Goal: Information Seeking & Learning: Learn about a topic

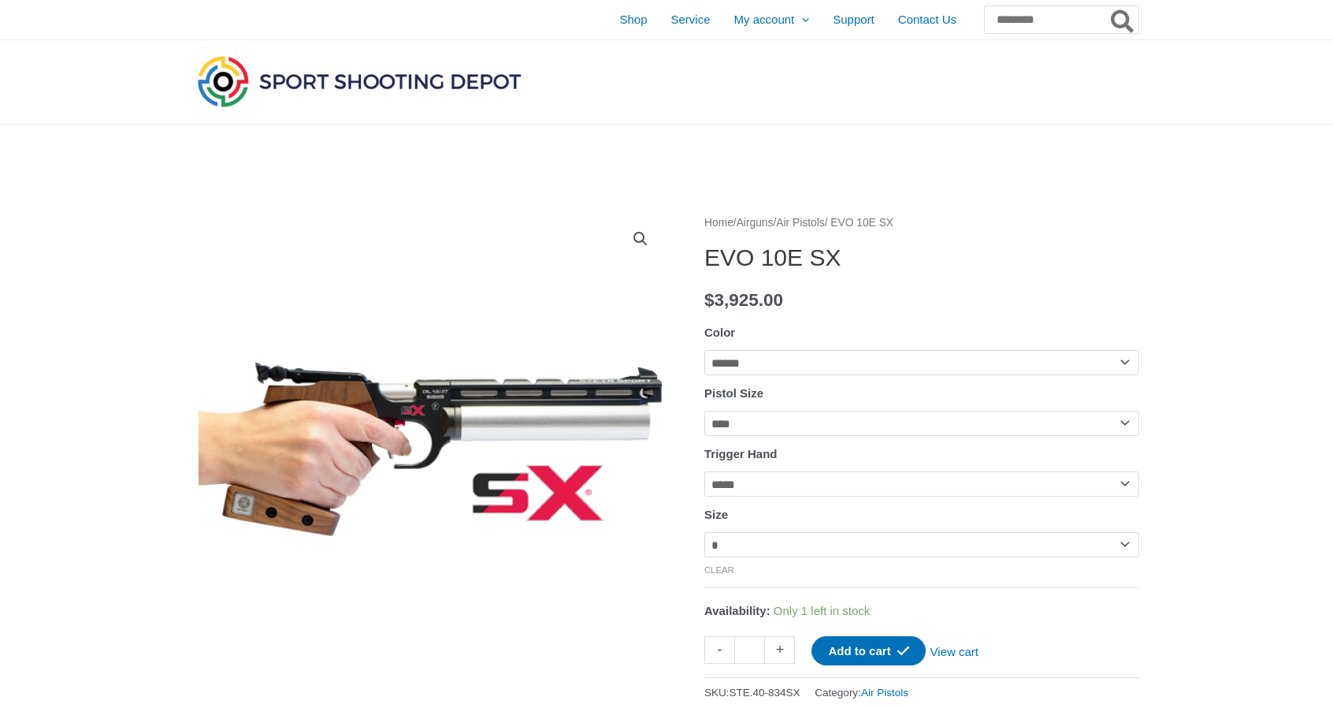
select select "******"
select select "****"
select select "*****"
select select "*"
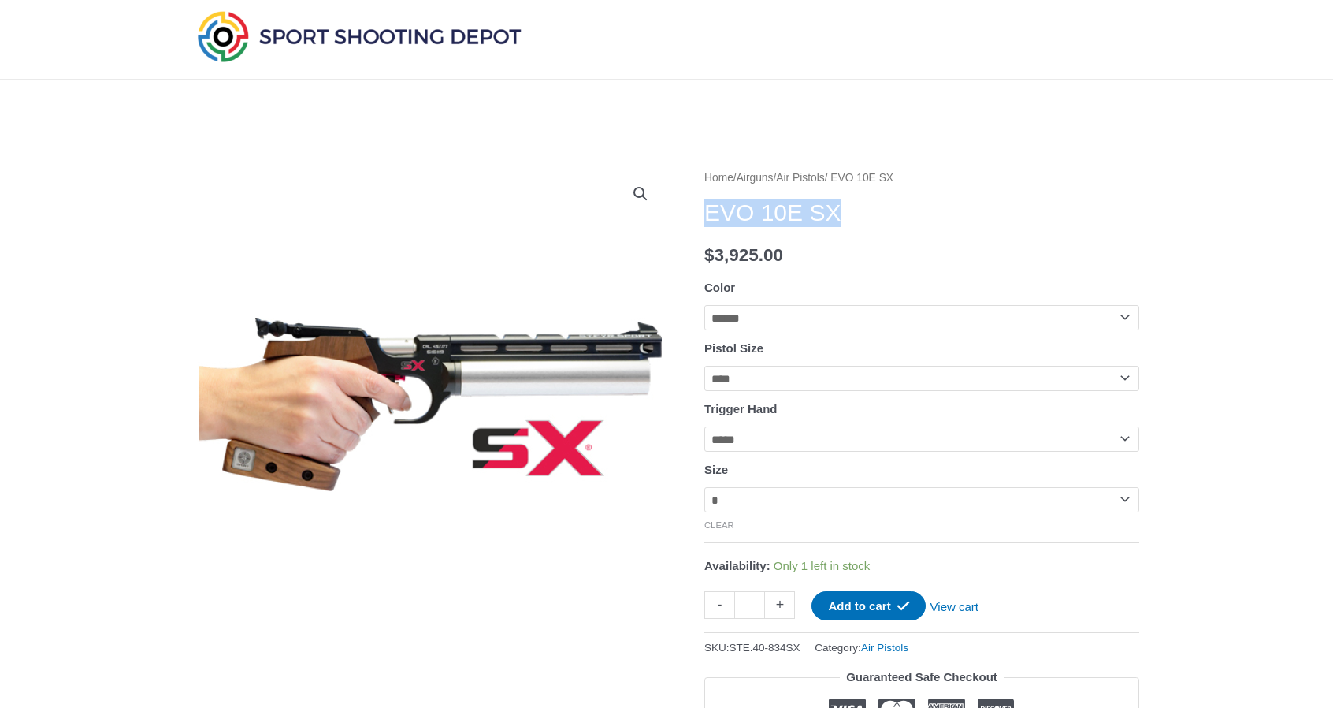
scroll to position [158, 0]
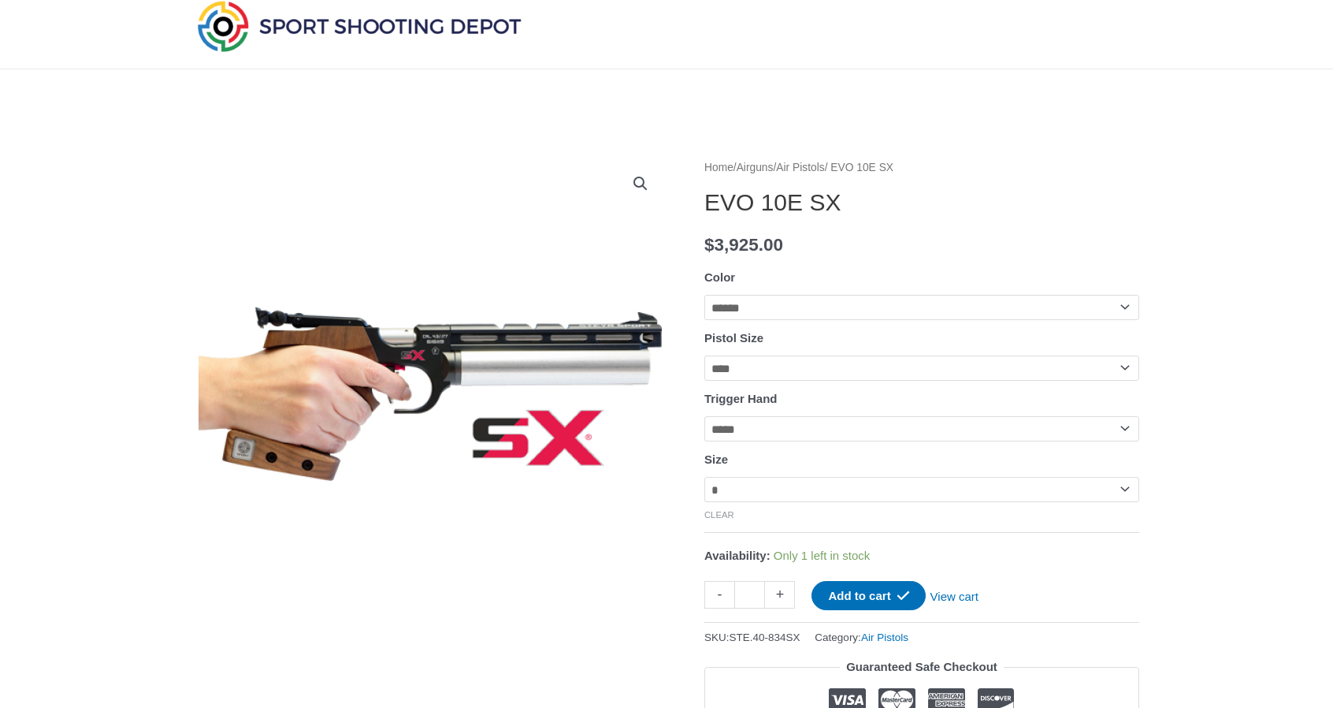
scroll to position [0, 0]
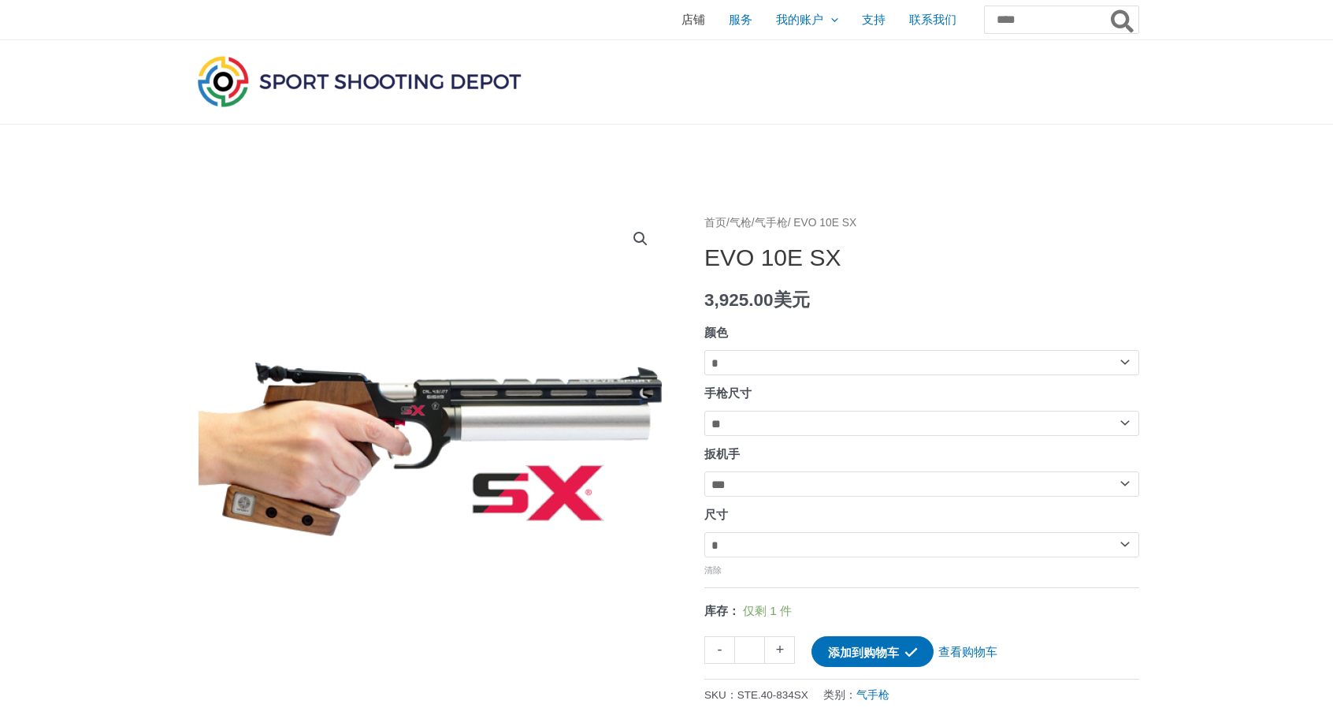
click at [682, 19] on font "店铺" at bounding box center [694, 19] width 24 height 13
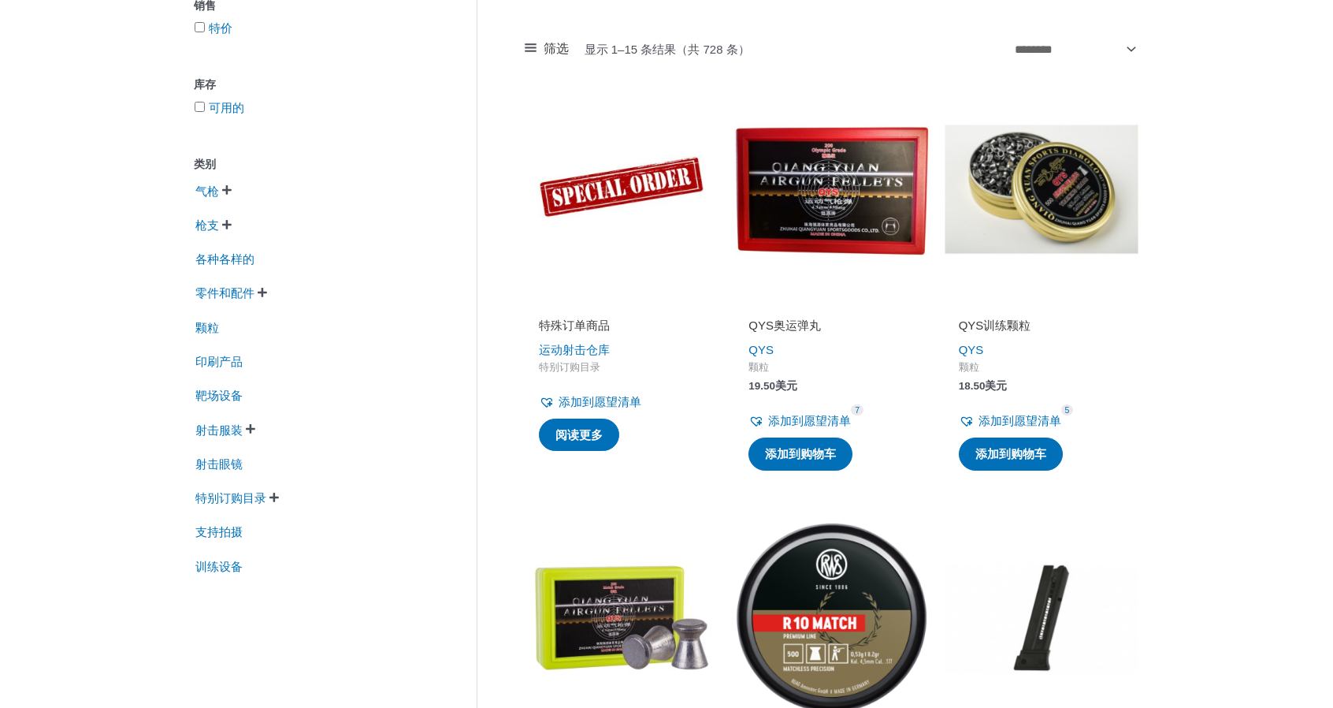
scroll to position [236, 0]
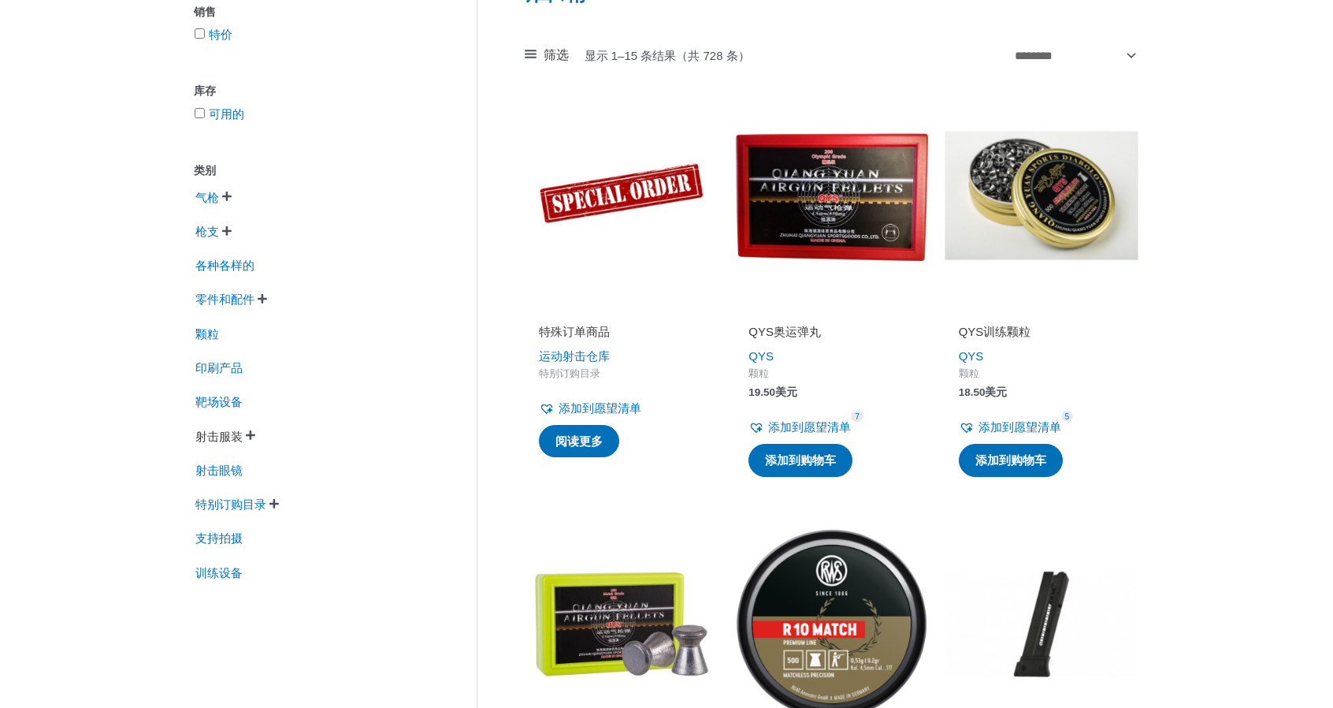
click at [222, 443] on font "射击服装" at bounding box center [218, 435] width 47 height 13
click at [270, 441] on font "" at bounding box center [269, 434] width 9 height 11
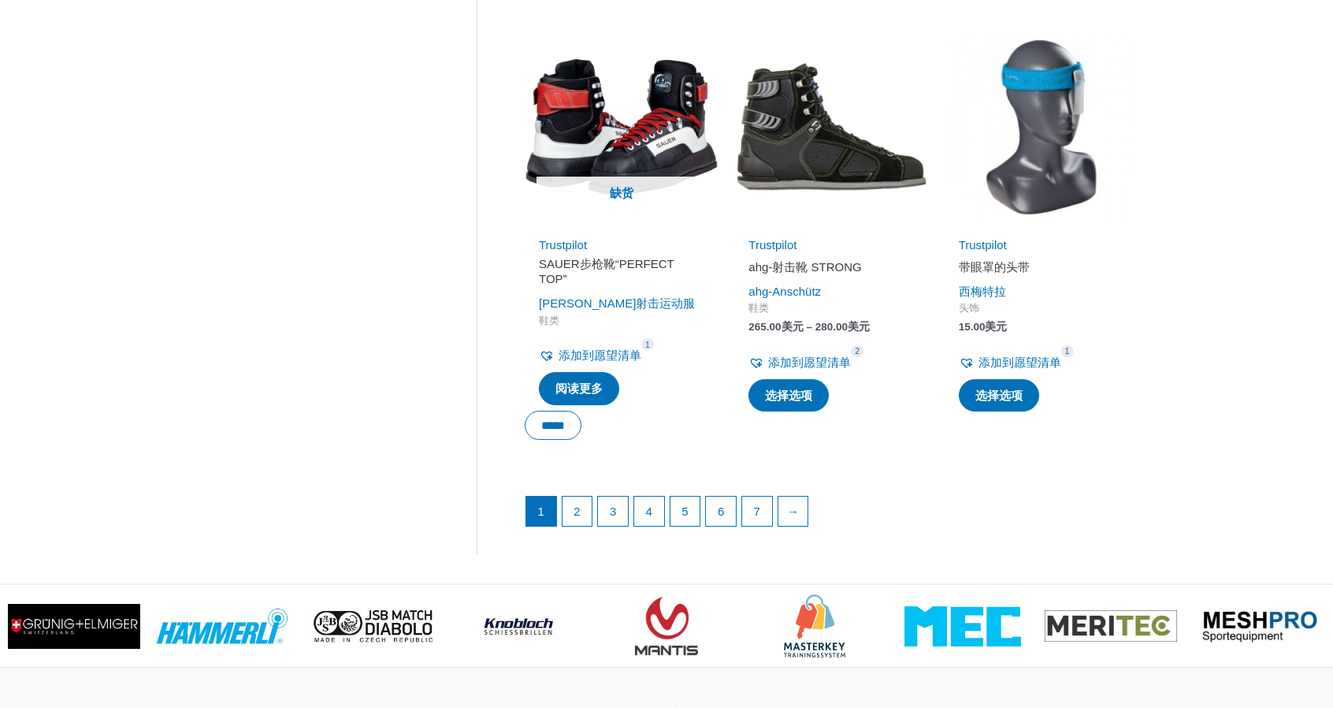
scroll to position [2128, 0]
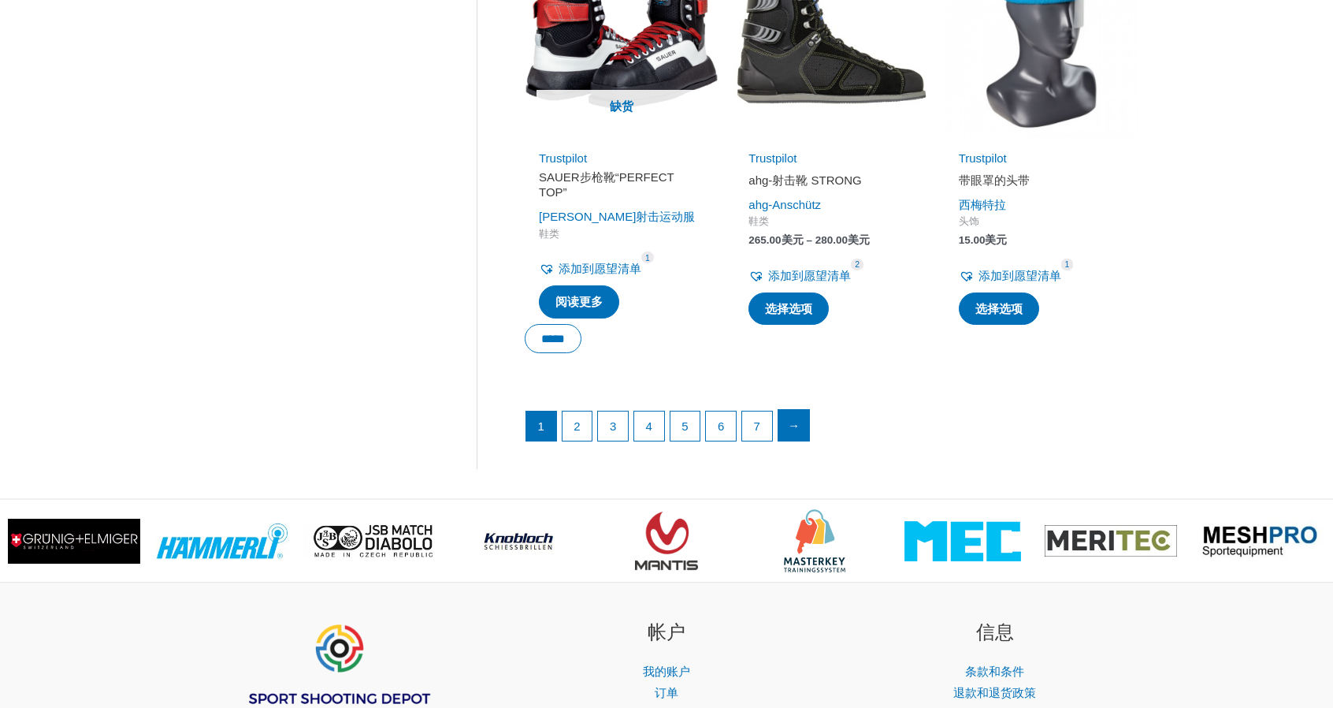
click at [791, 412] on link "→" at bounding box center [795, 426] width 32 height 32
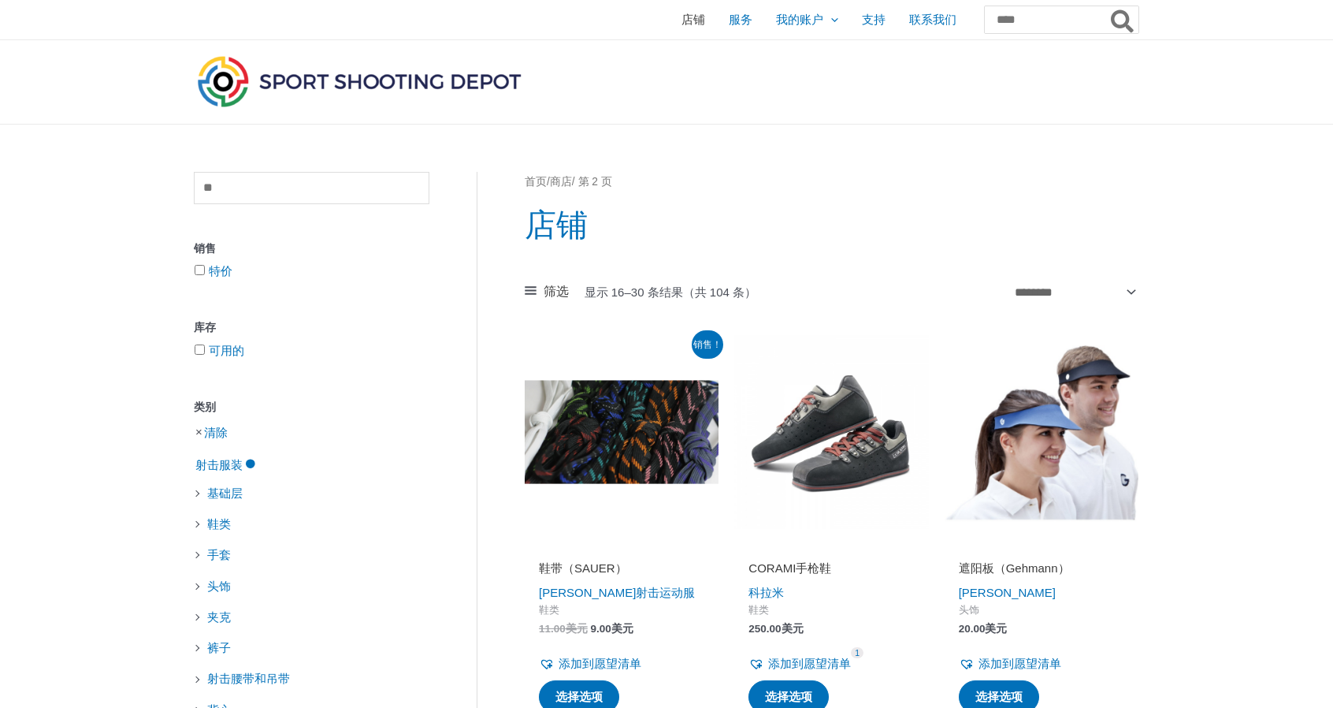
click at [682, 17] on font "店铺" at bounding box center [694, 19] width 24 height 13
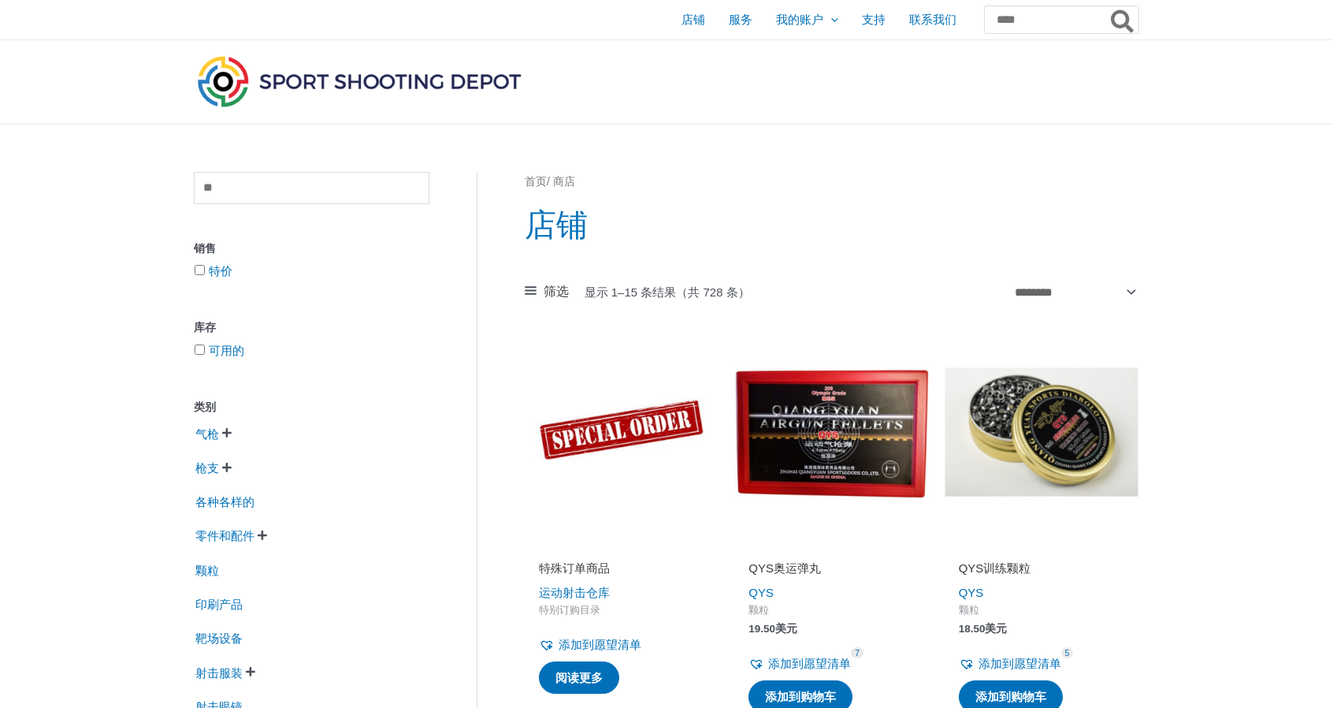
scroll to position [158, 0]
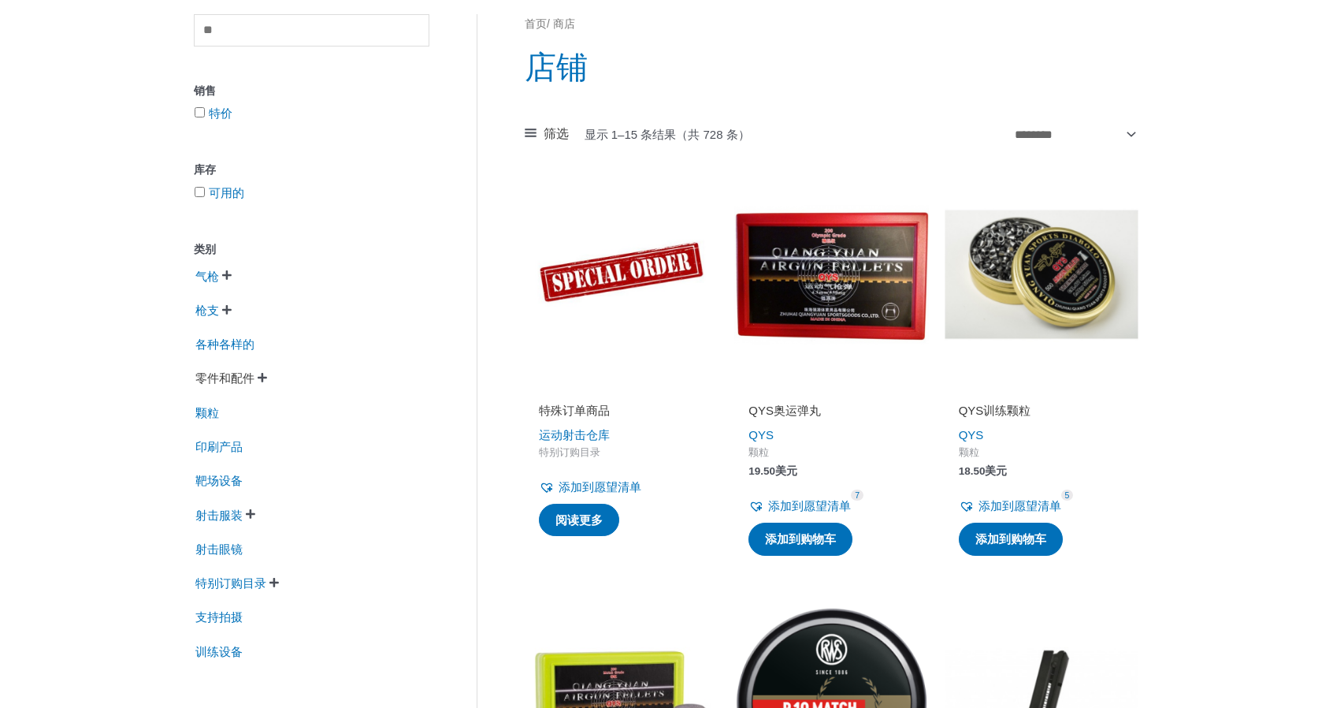
click at [236, 385] on font "零件和配件" at bounding box center [224, 377] width 59 height 13
click at [281, 377] on font "" at bounding box center [281, 377] width 9 height 11
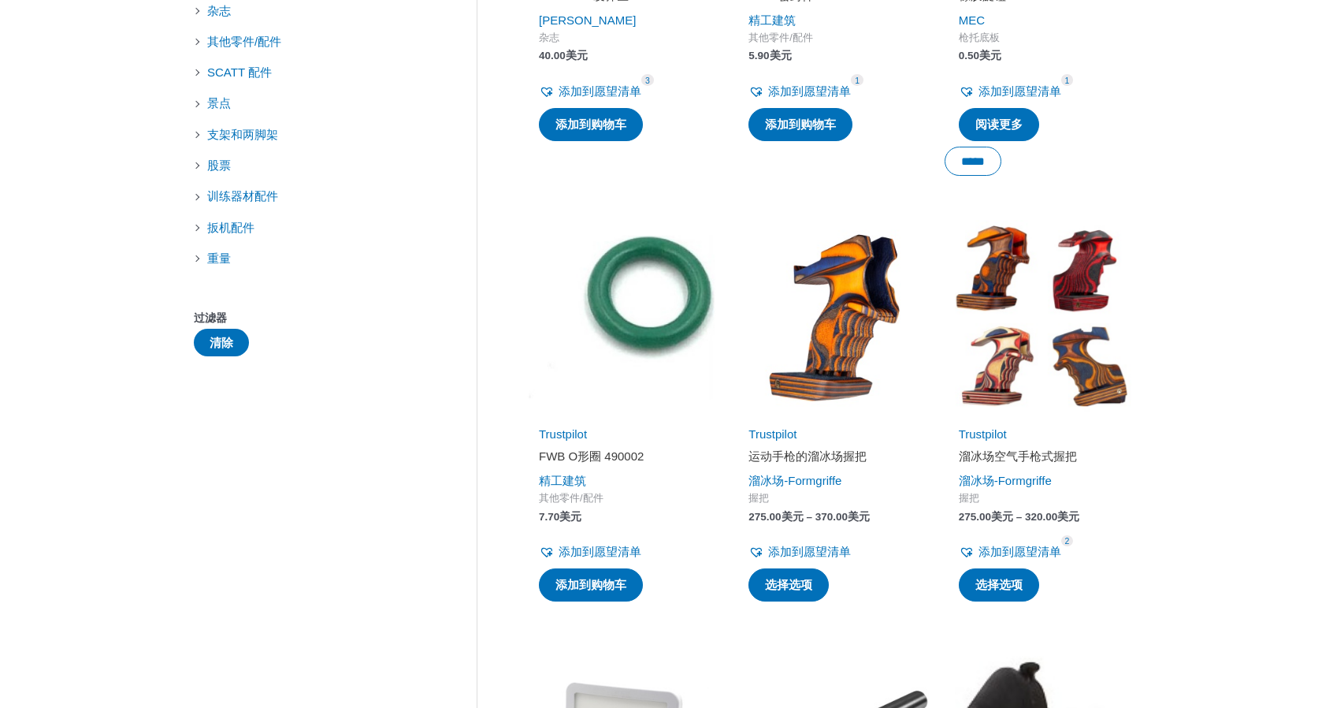
scroll to position [315, 0]
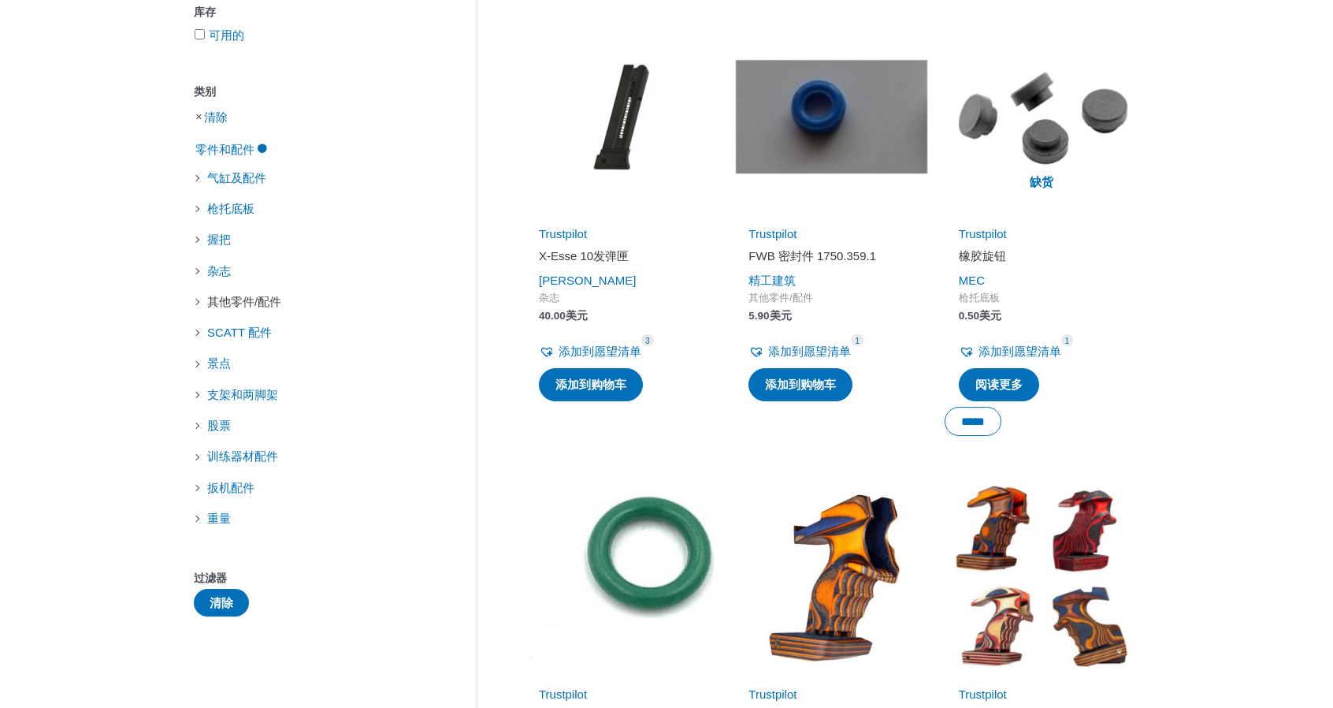
click at [252, 308] on font "其他零件/配件" at bounding box center [244, 301] width 74 height 13
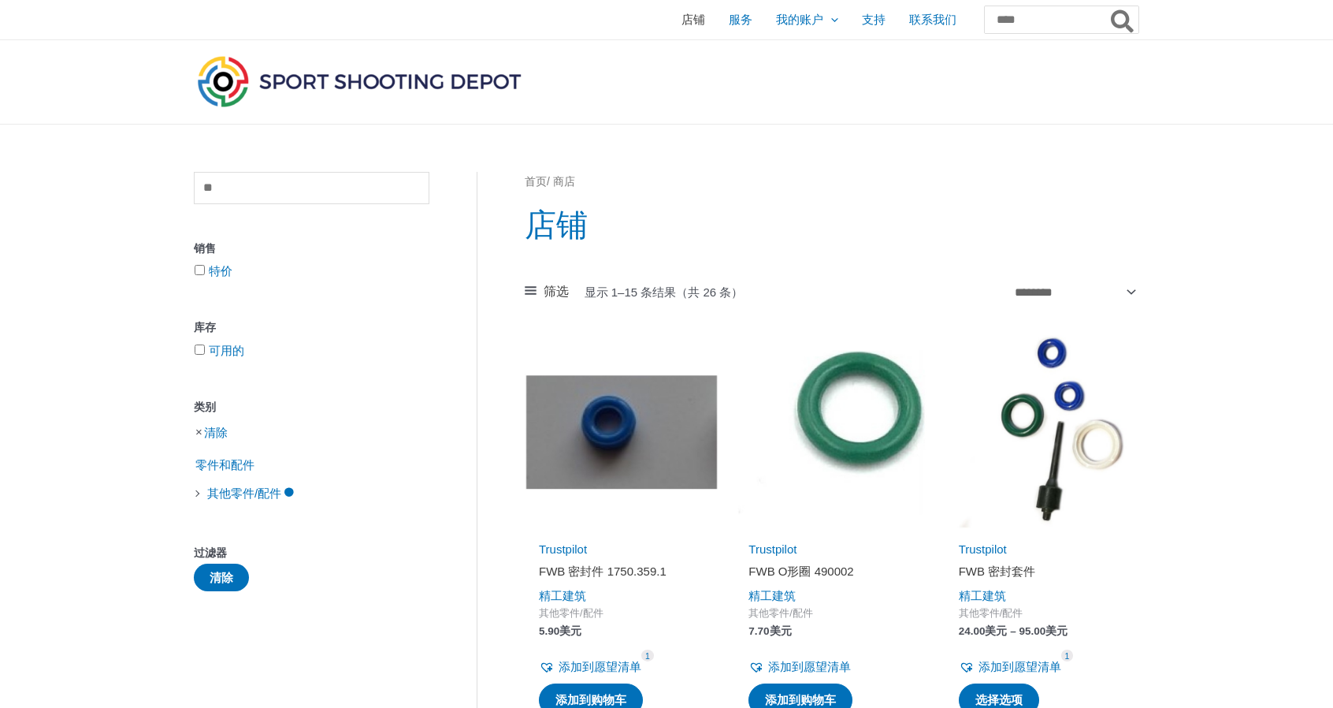
click at [682, 14] on font "店铺" at bounding box center [694, 19] width 24 height 13
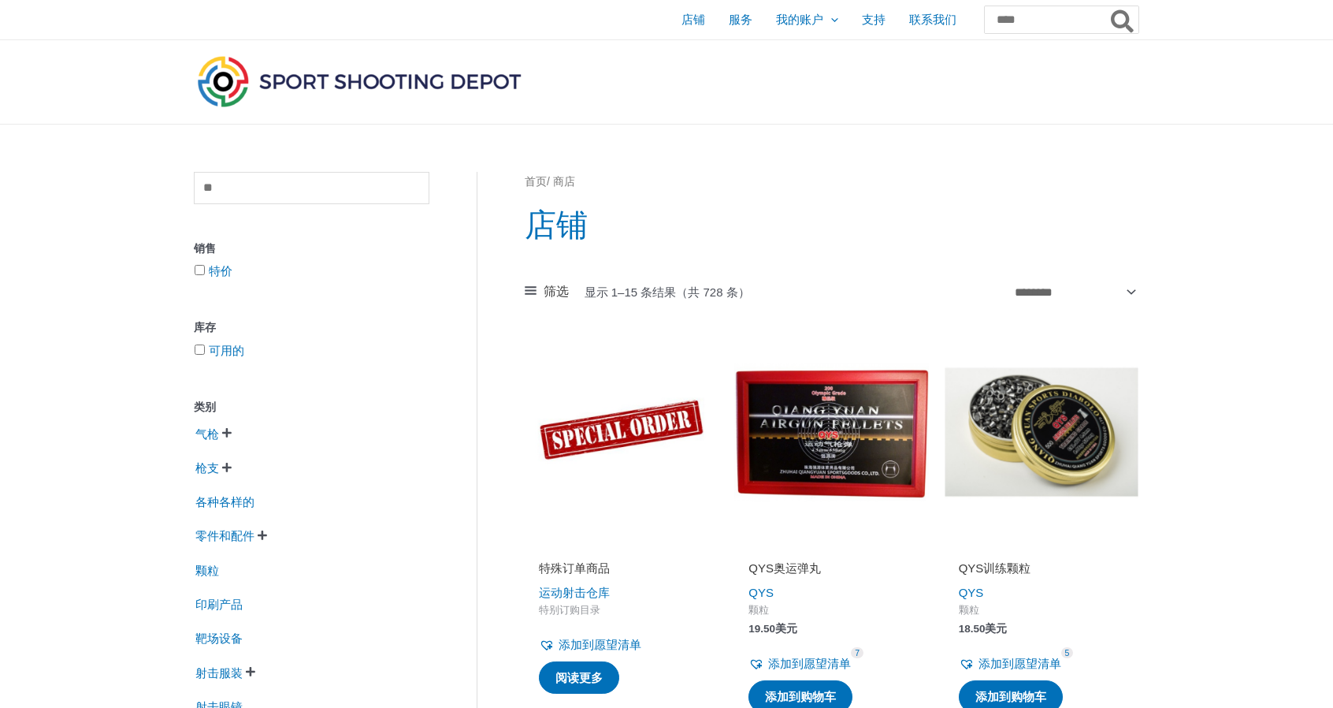
scroll to position [236, 0]
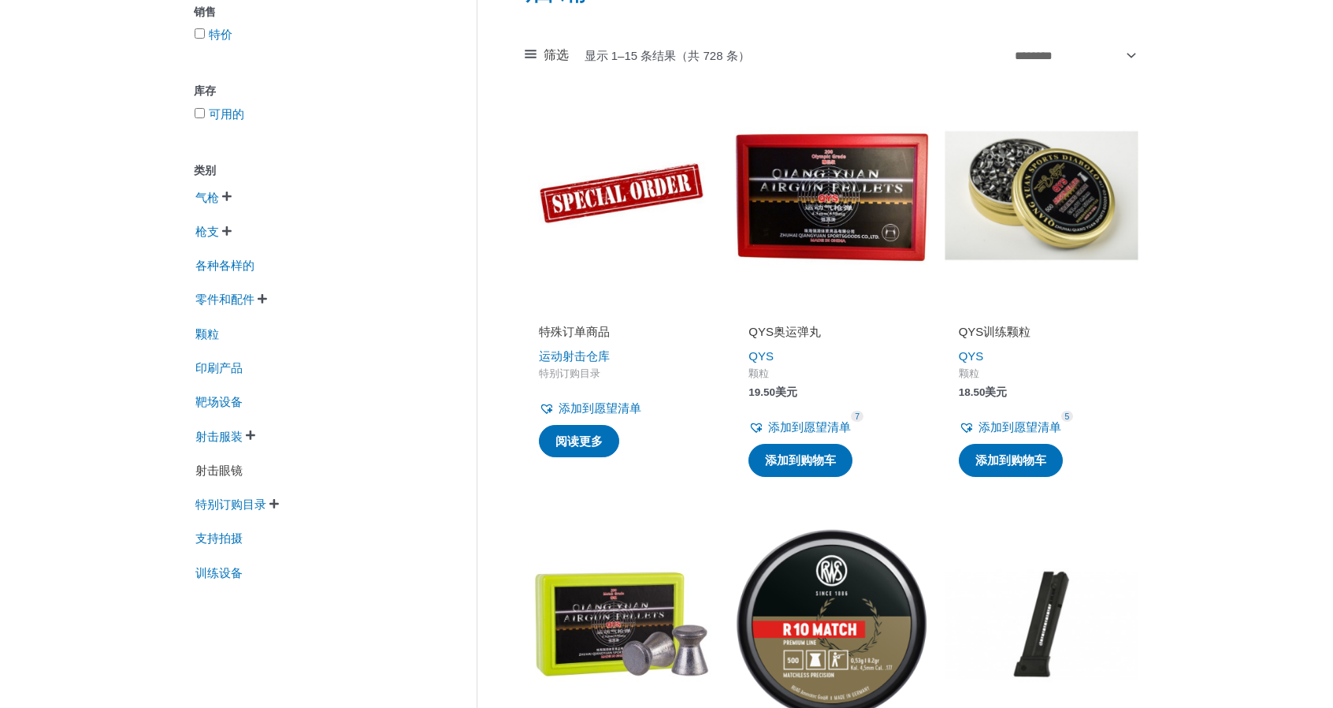
click at [229, 476] on font "射击眼镜" at bounding box center [218, 469] width 47 height 13
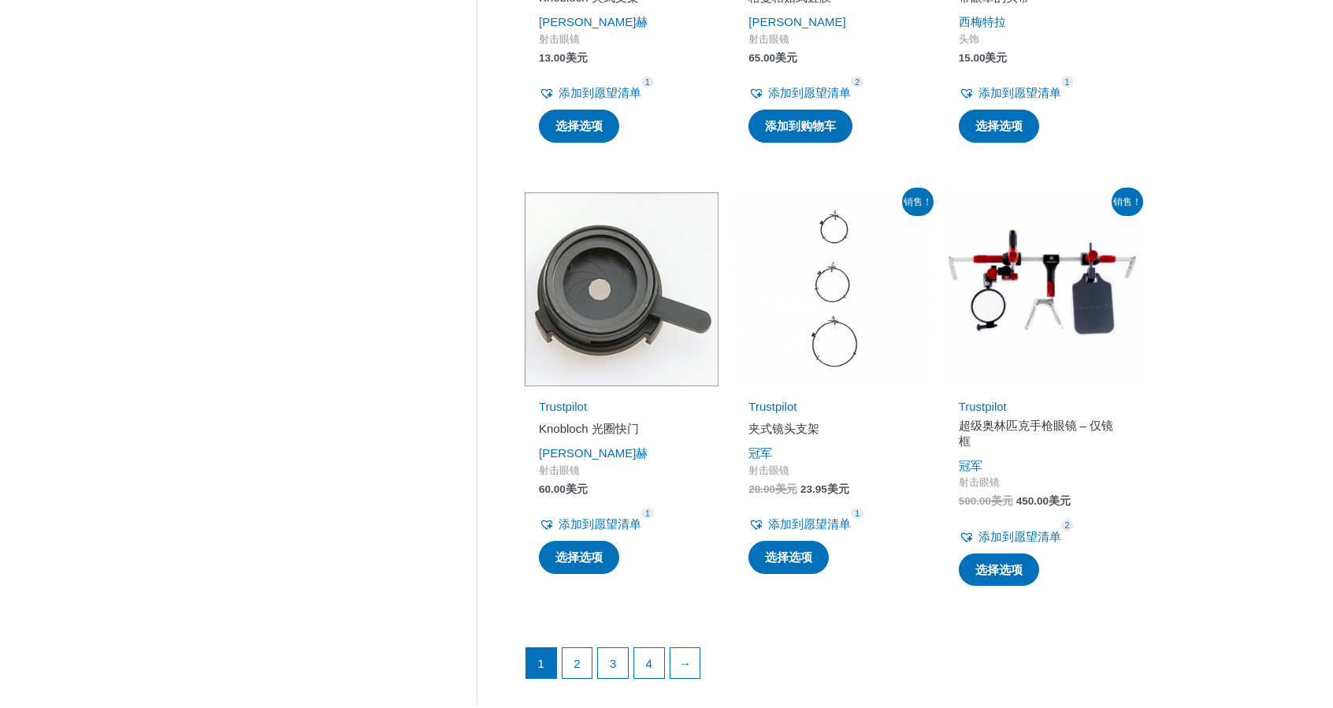
scroll to position [2128, 0]
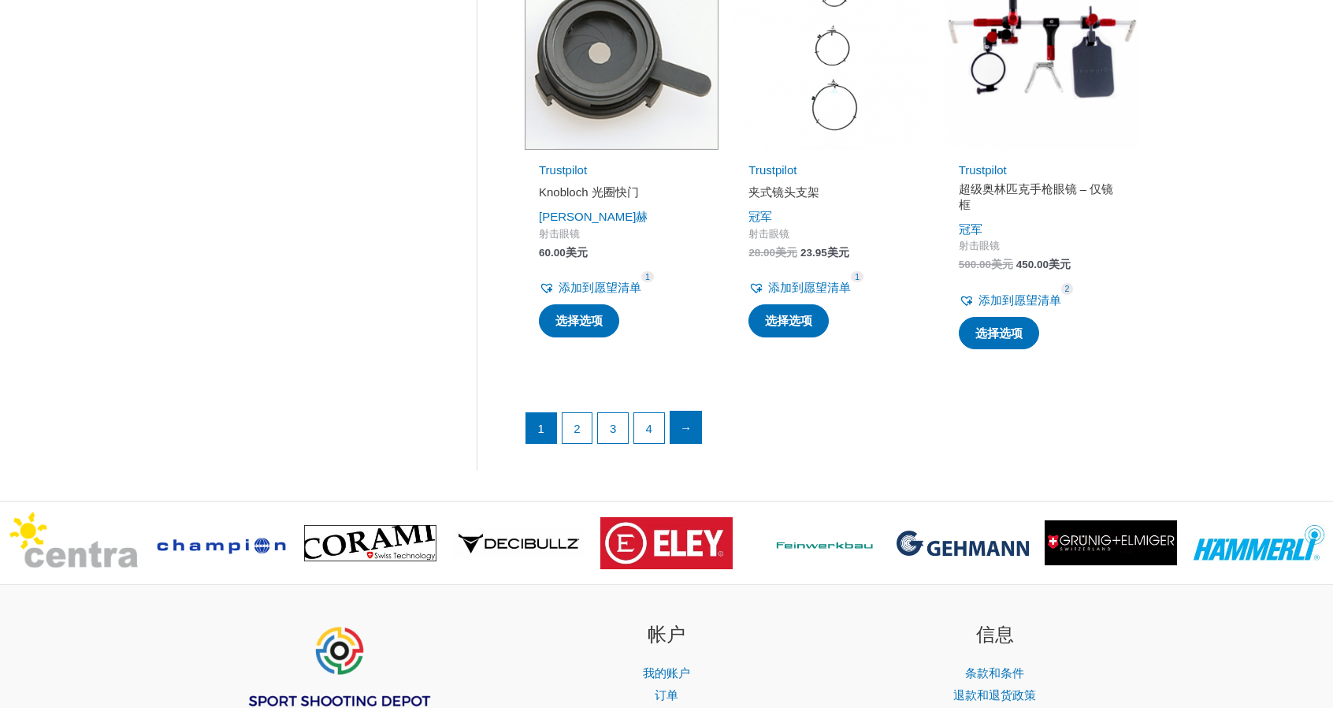
click at [678, 434] on link "→" at bounding box center [687, 427] width 32 height 32
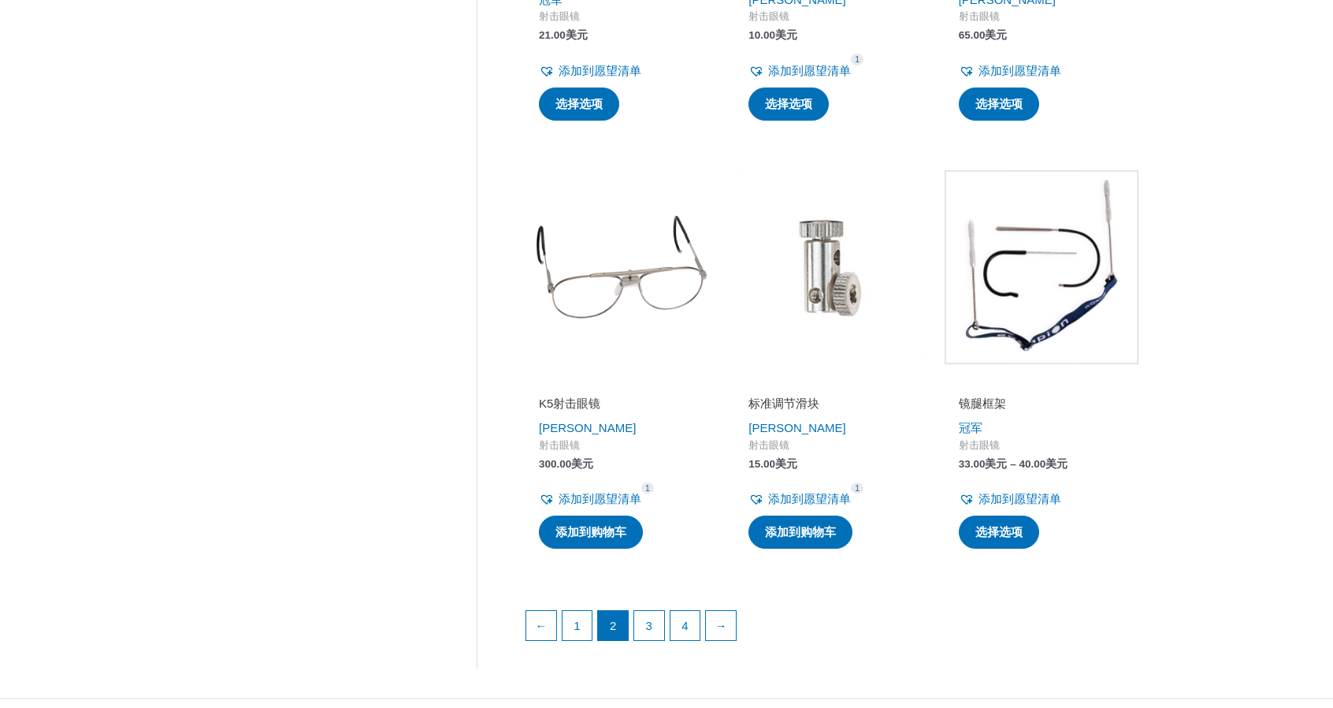
scroll to position [2049, 0]
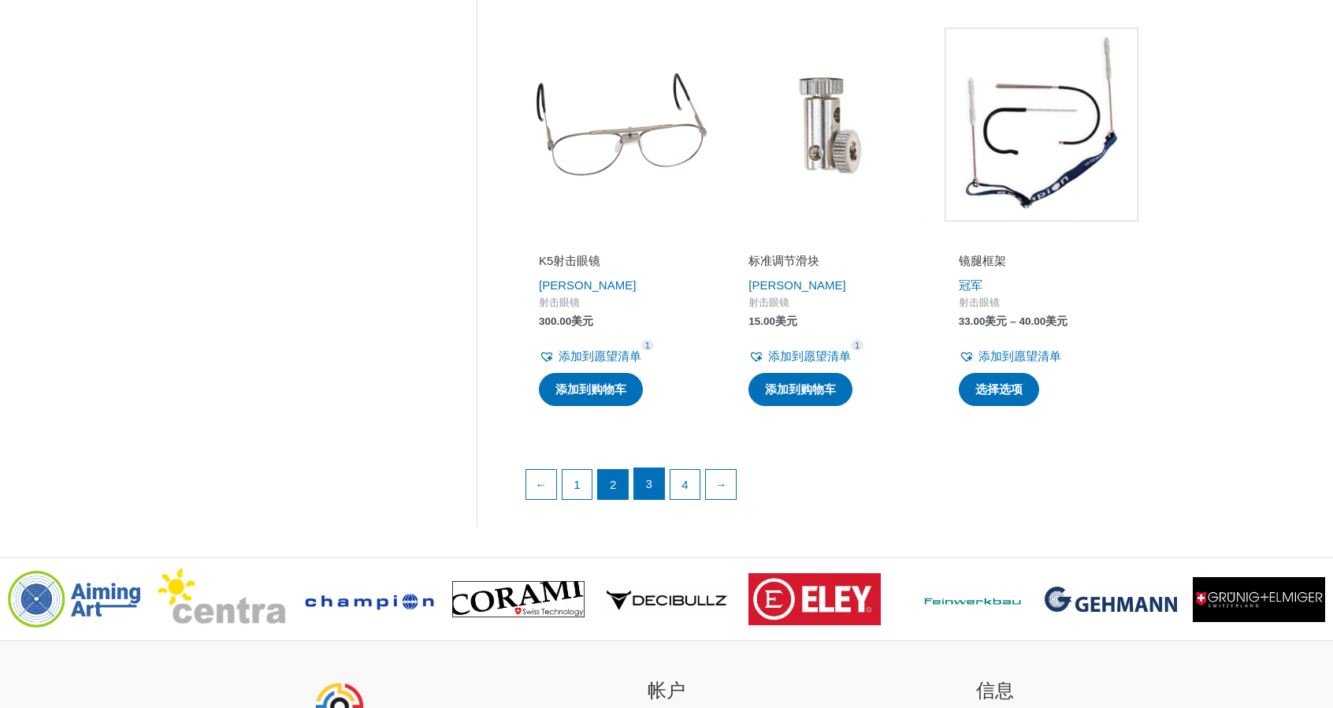
click at [662, 484] on link "3" at bounding box center [649, 484] width 30 height 32
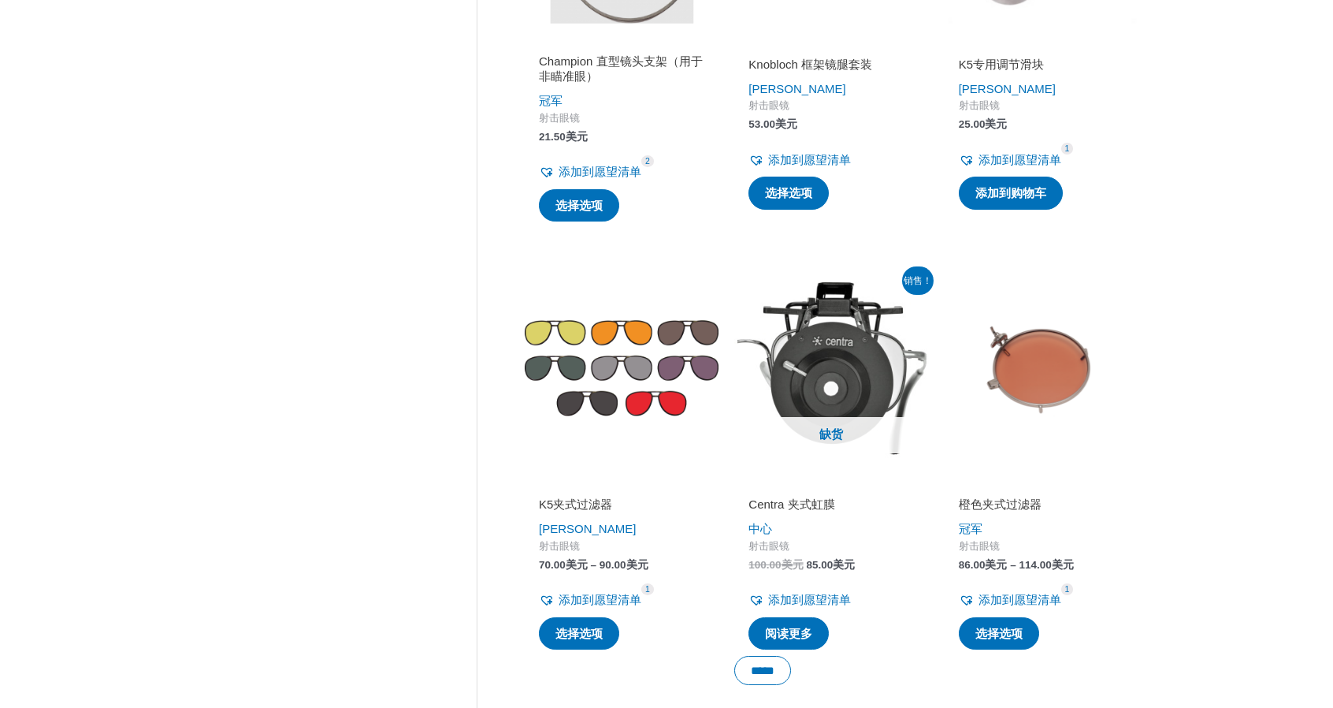
scroll to position [2128, 0]
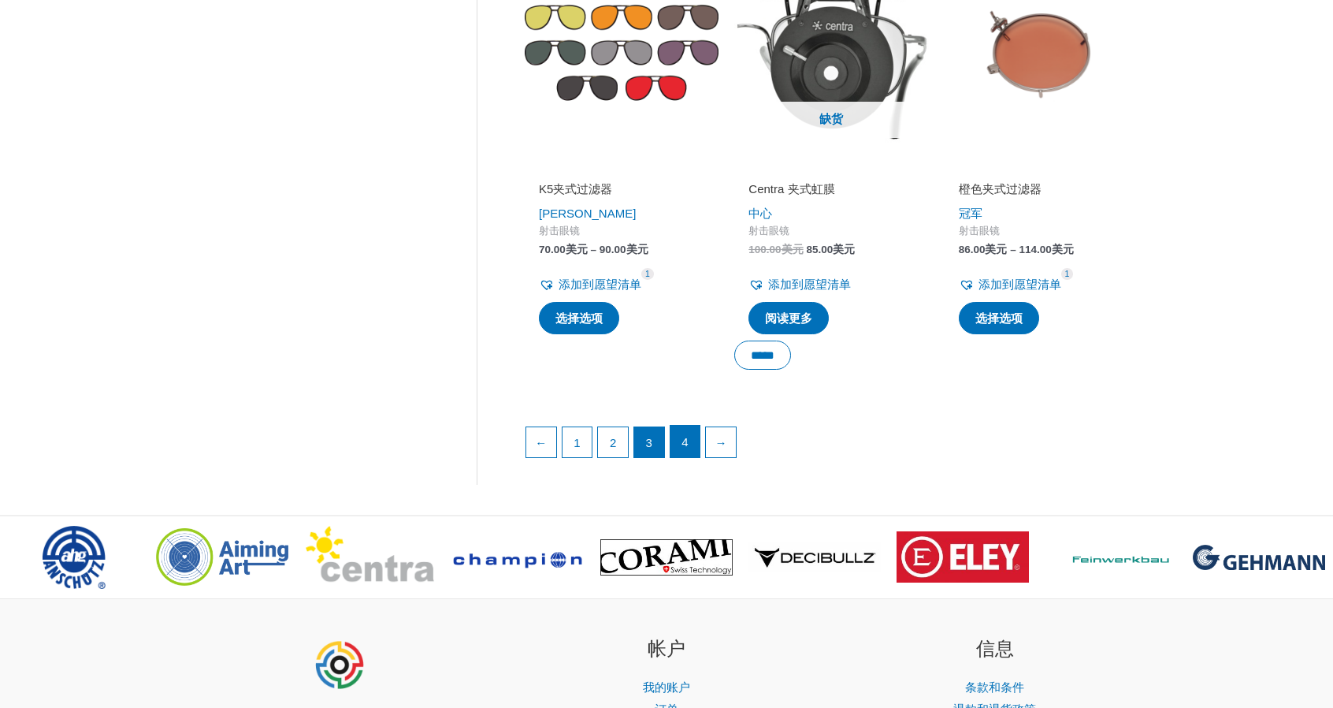
click at [692, 443] on link "4" at bounding box center [686, 442] width 30 height 32
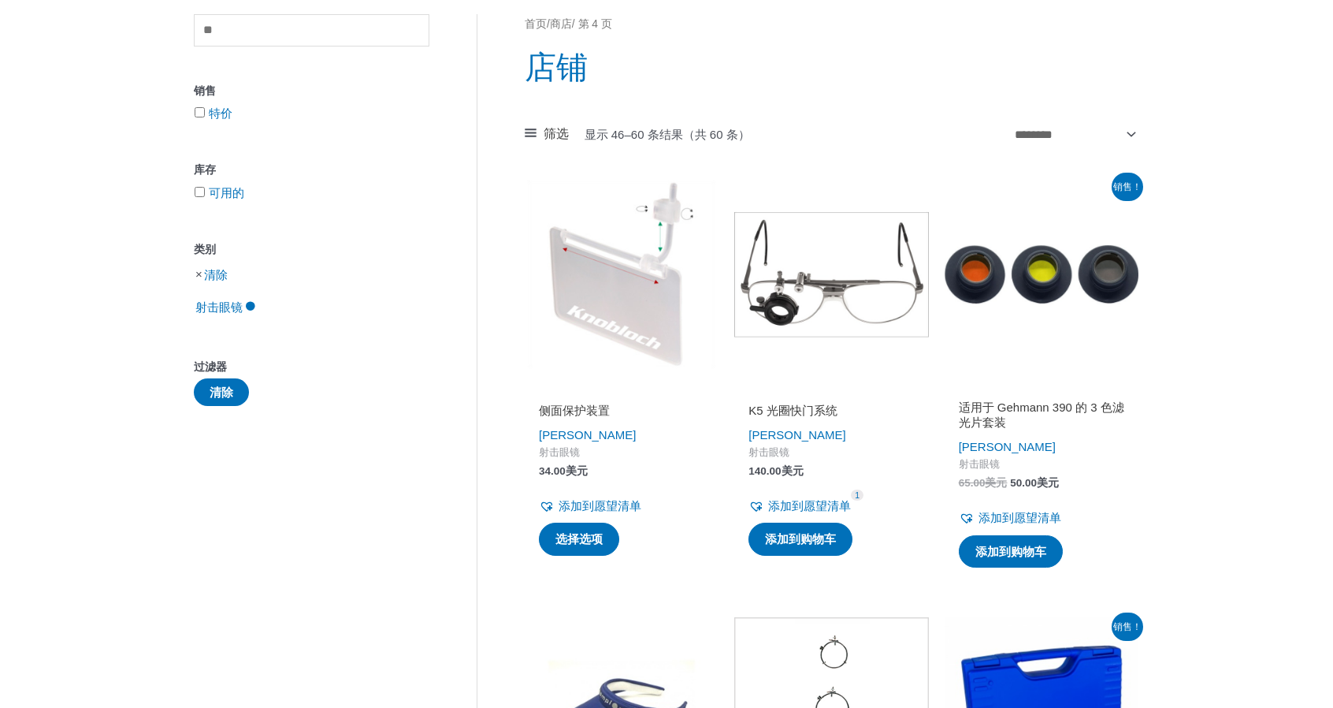
scroll to position [79, 0]
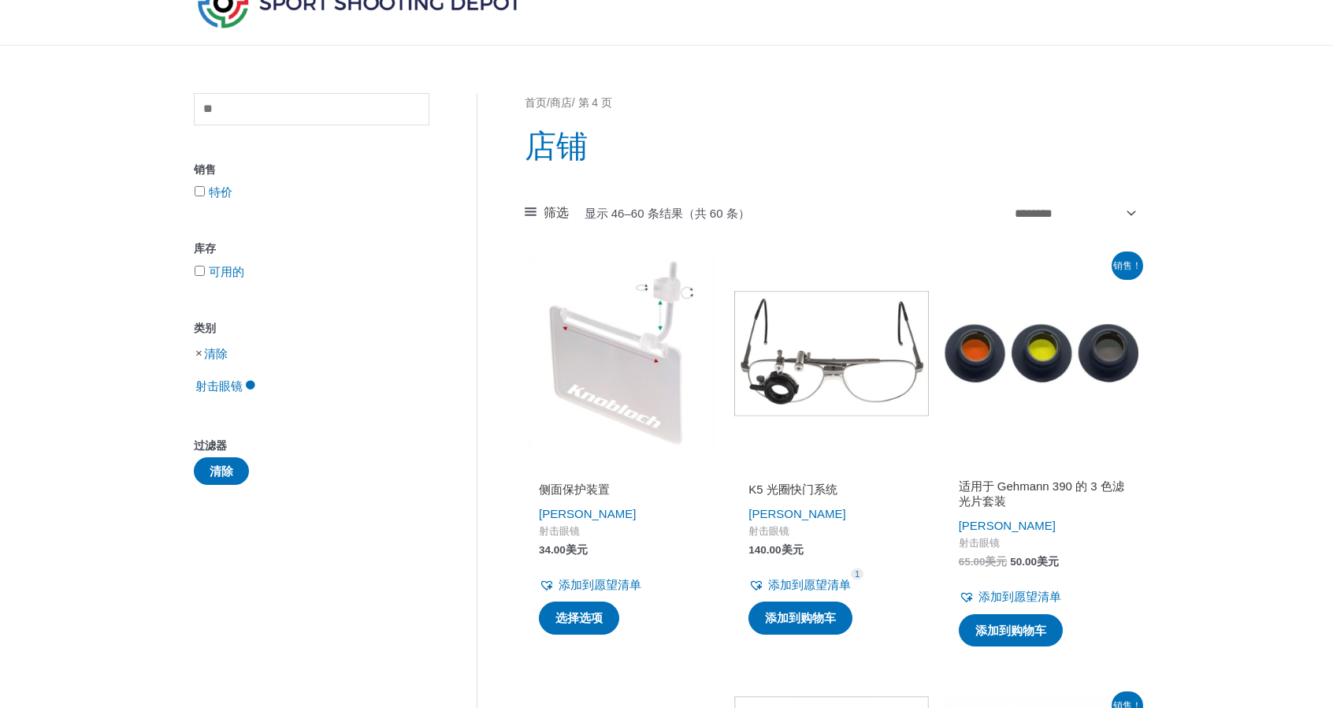
click at [199, 354] on li "清除" at bounding box center [312, 353] width 236 height 28
click at [224, 354] on font "清除" at bounding box center [216, 353] width 24 height 13
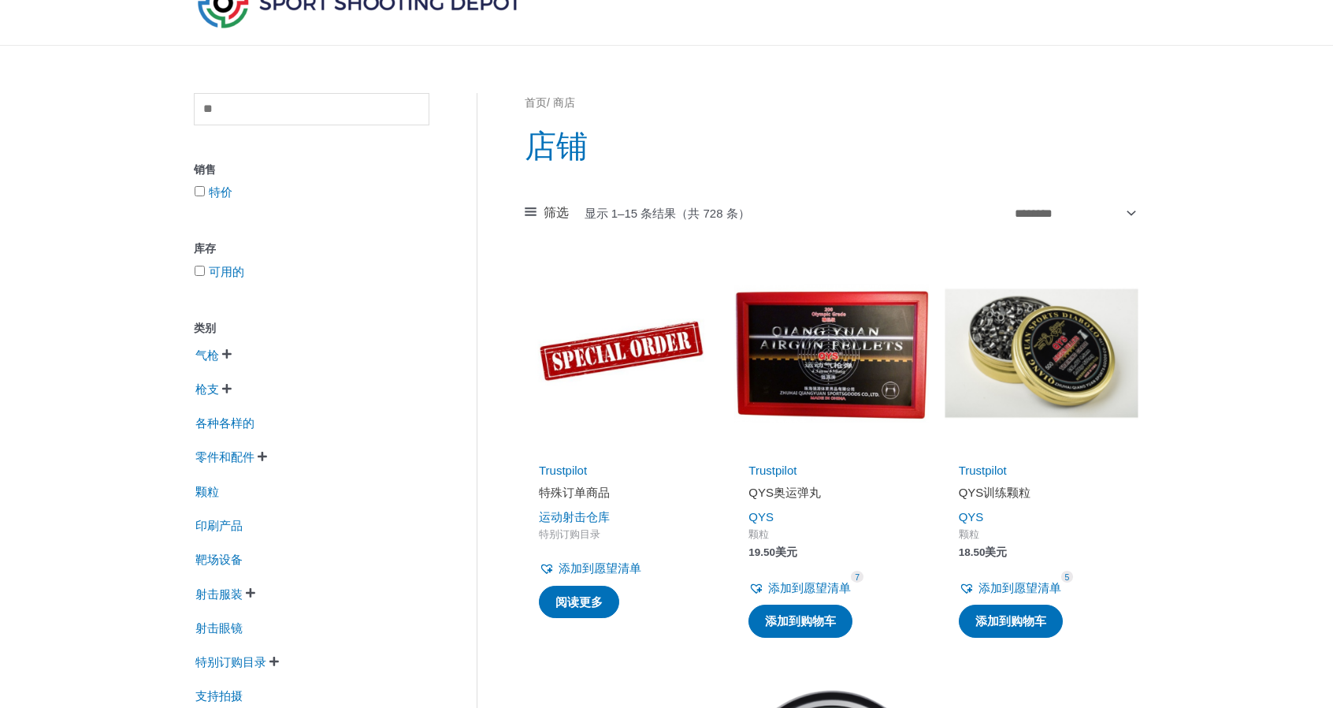
scroll to position [315, 0]
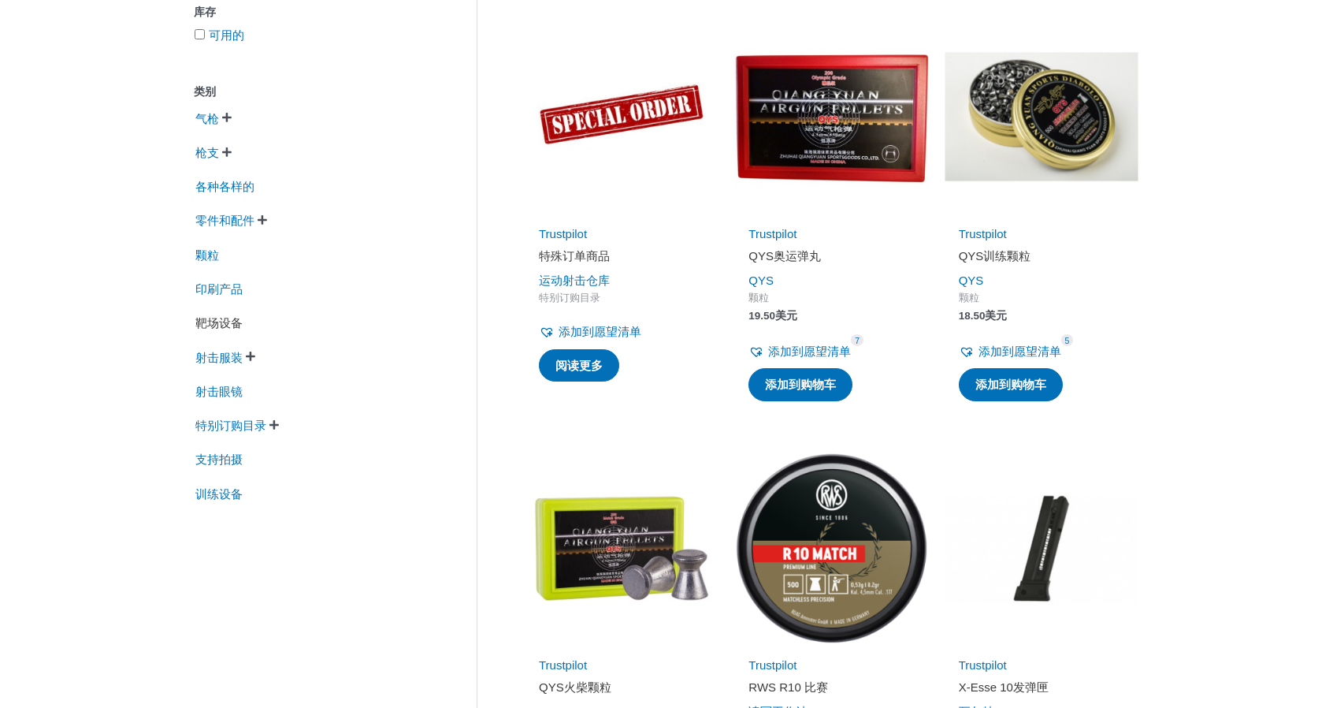
click at [219, 322] on font "靶场设备" at bounding box center [218, 322] width 47 height 13
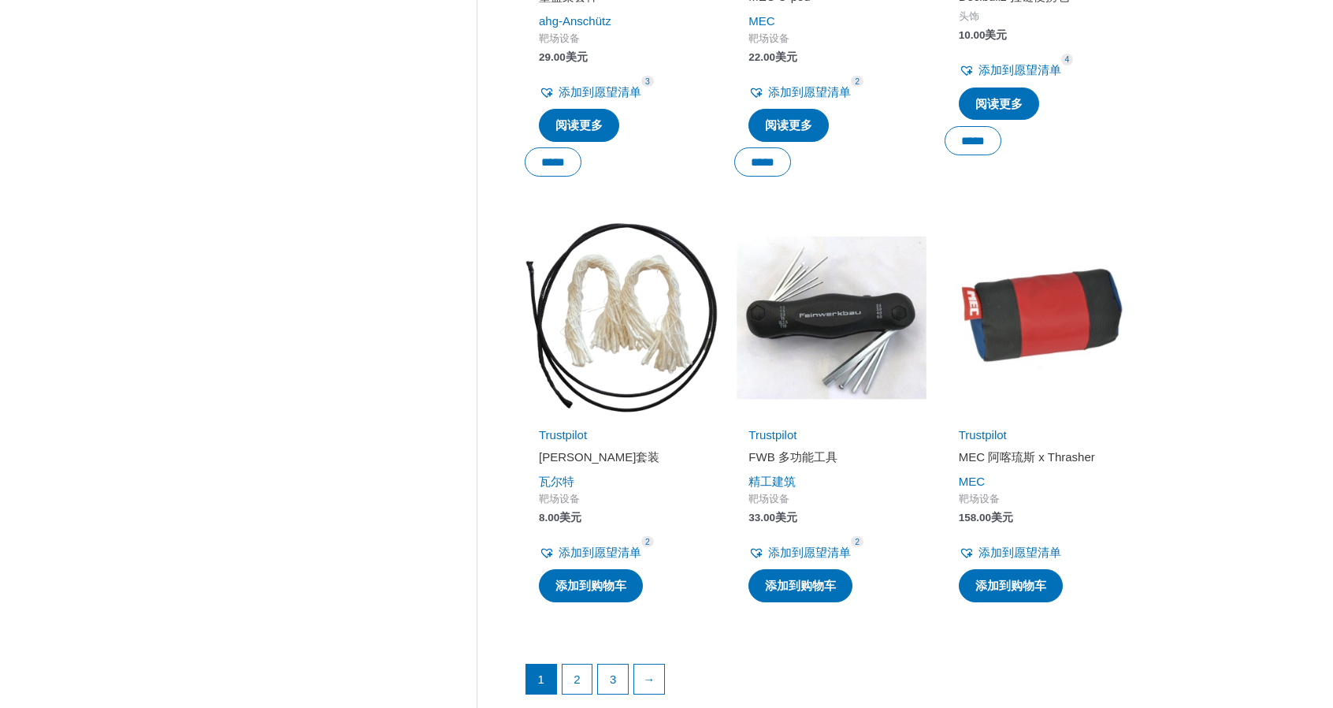
scroll to position [2049, 0]
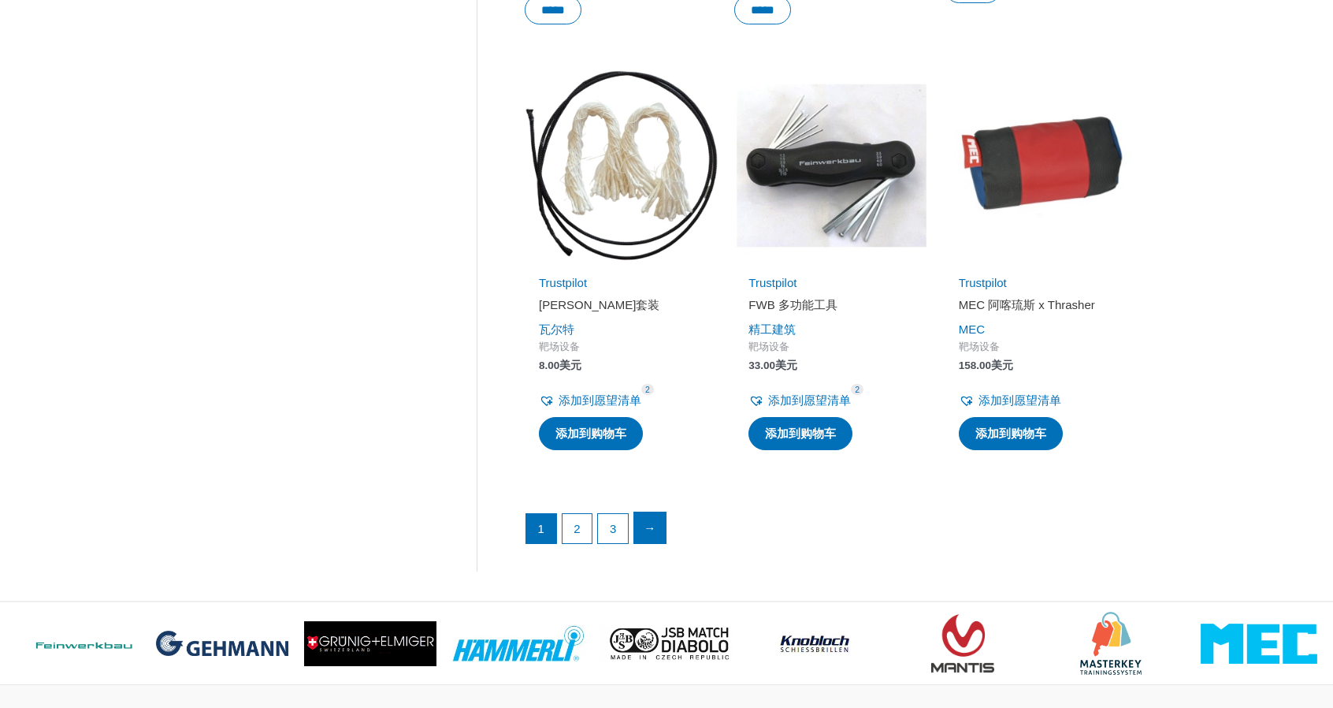
click at [659, 525] on link "→" at bounding box center [650, 528] width 32 height 32
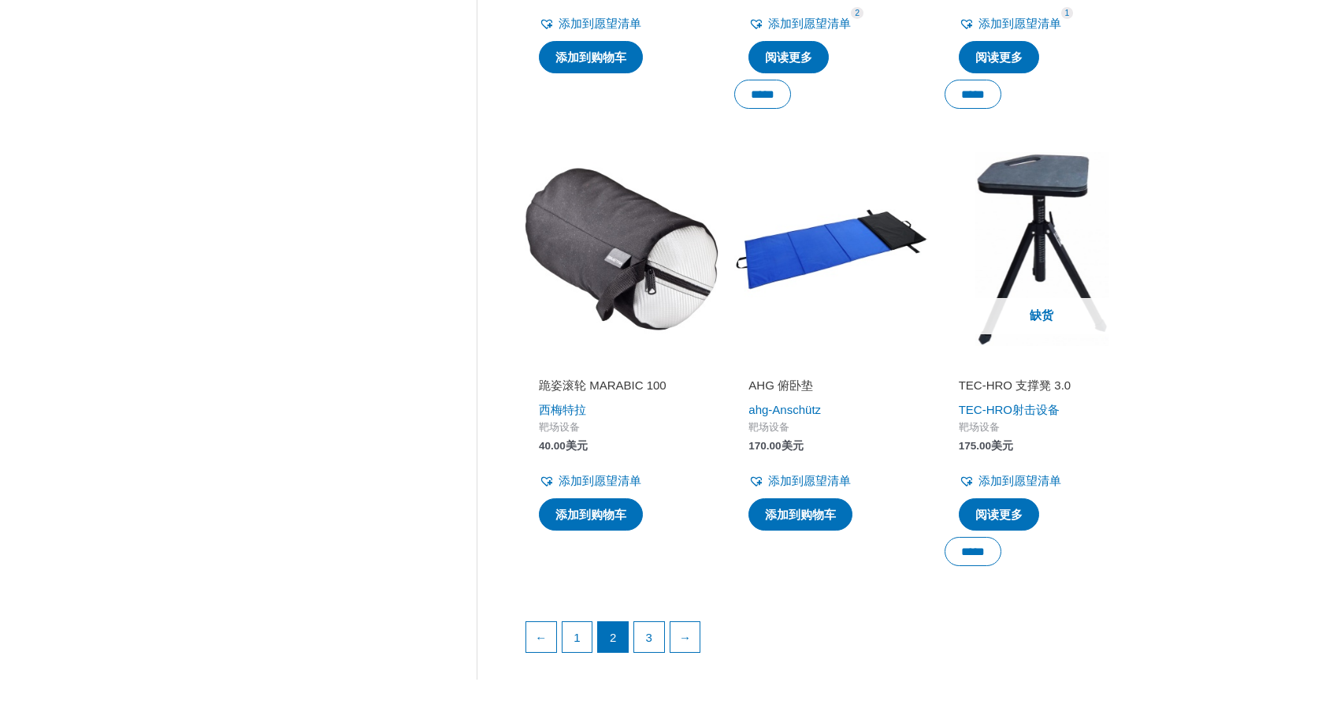
scroll to position [2128, 0]
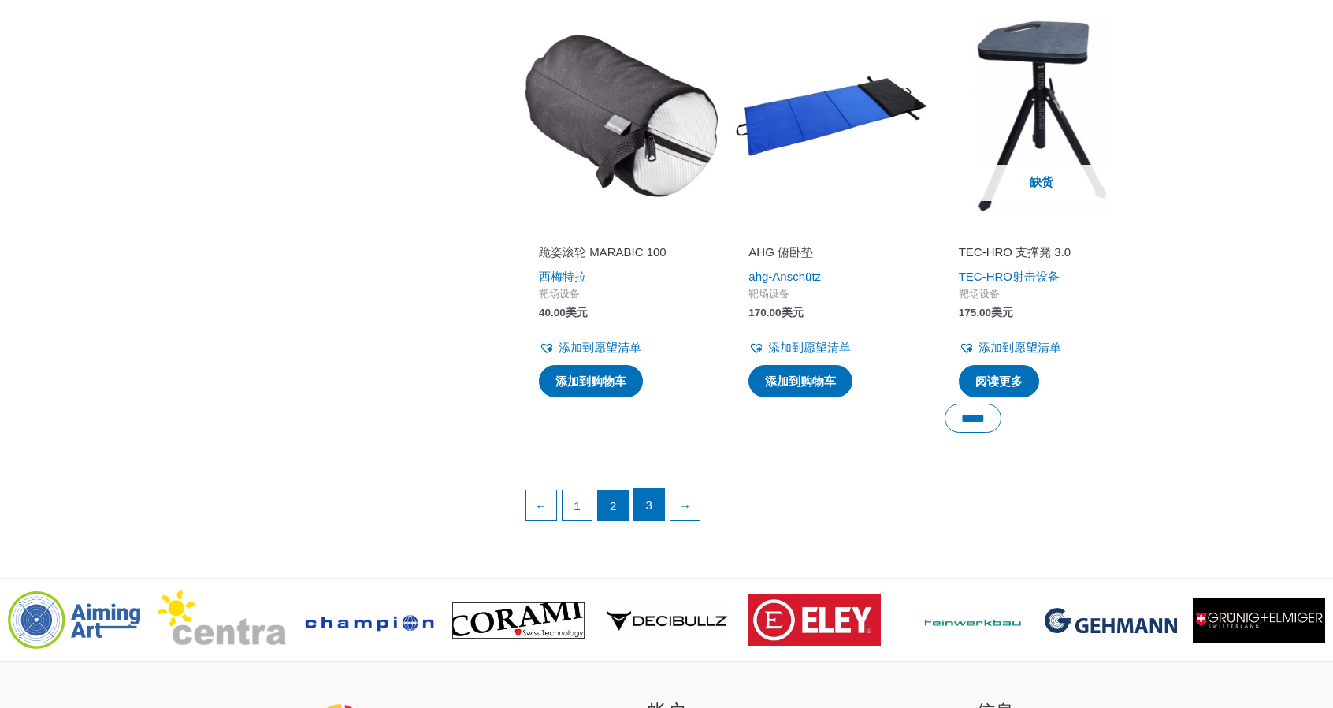
click at [652, 501] on font "3" at bounding box center [649, 504] width 6 height 13
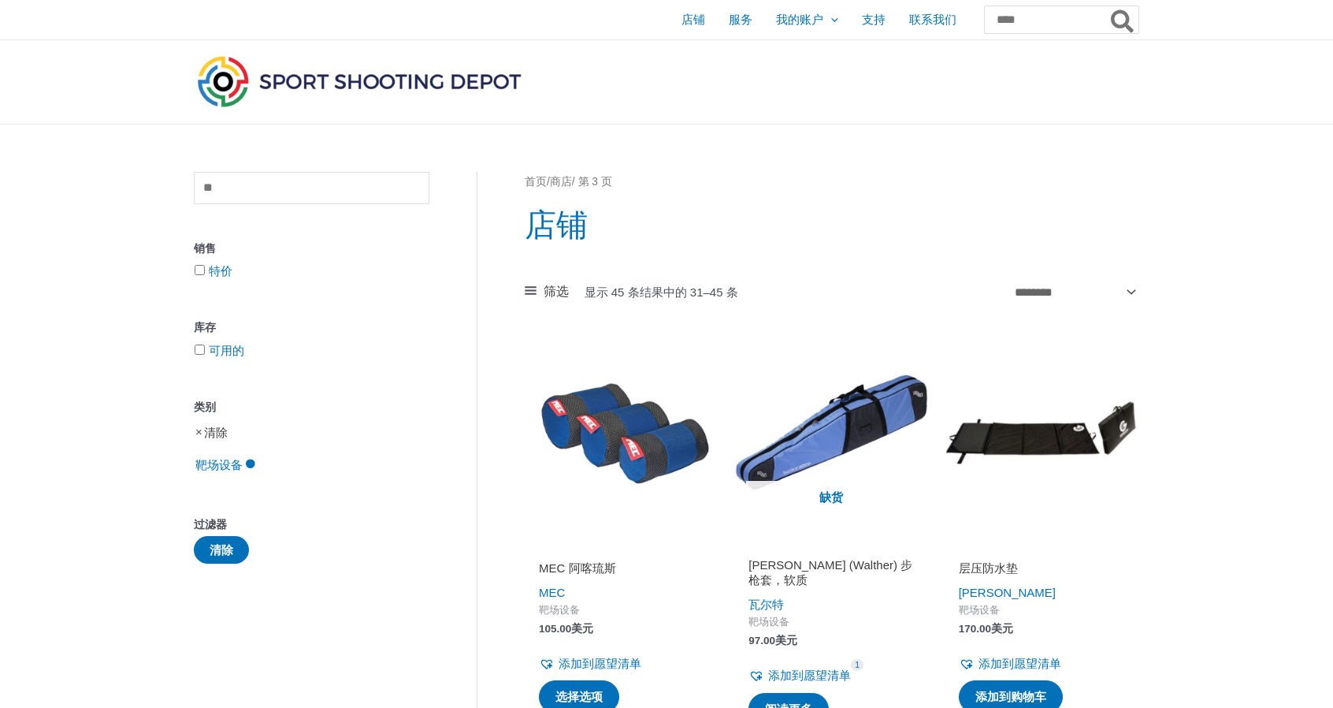
click at [211, 431] on font "清除" at bounding box center [216, 432] width 24 height 13
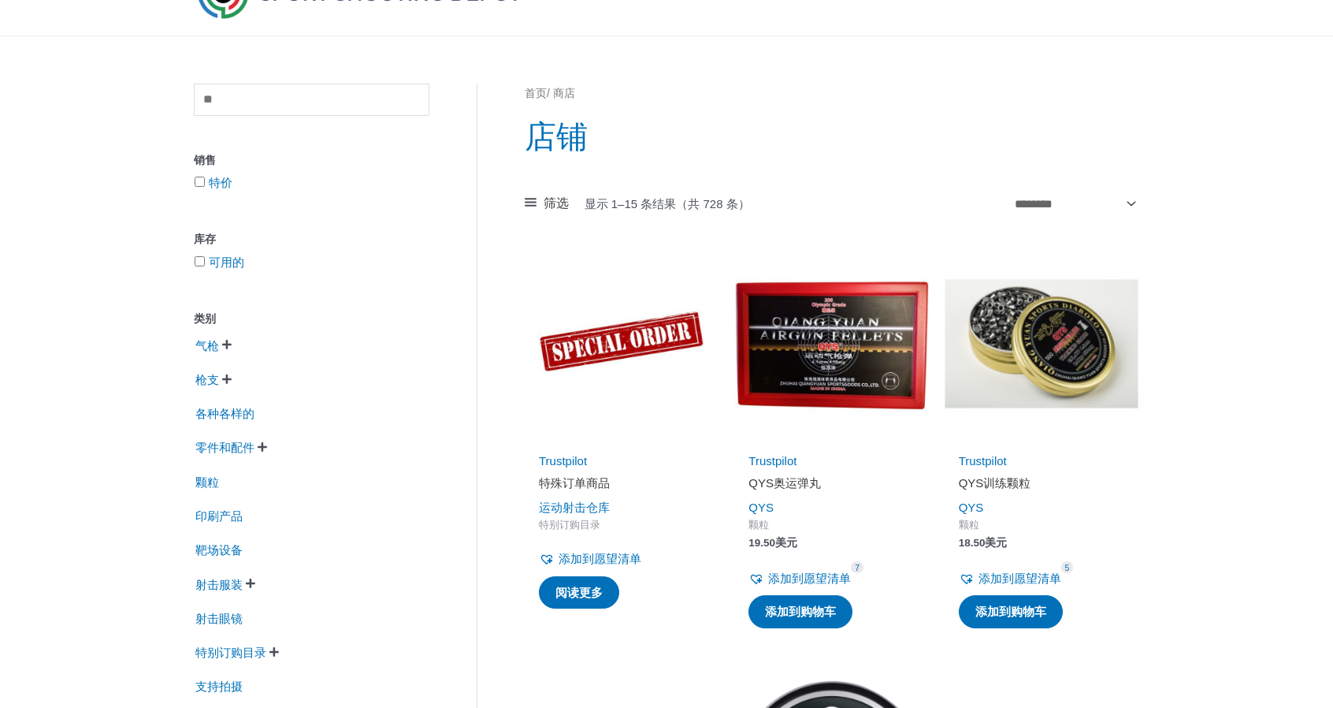
scroll to position [236, 0]
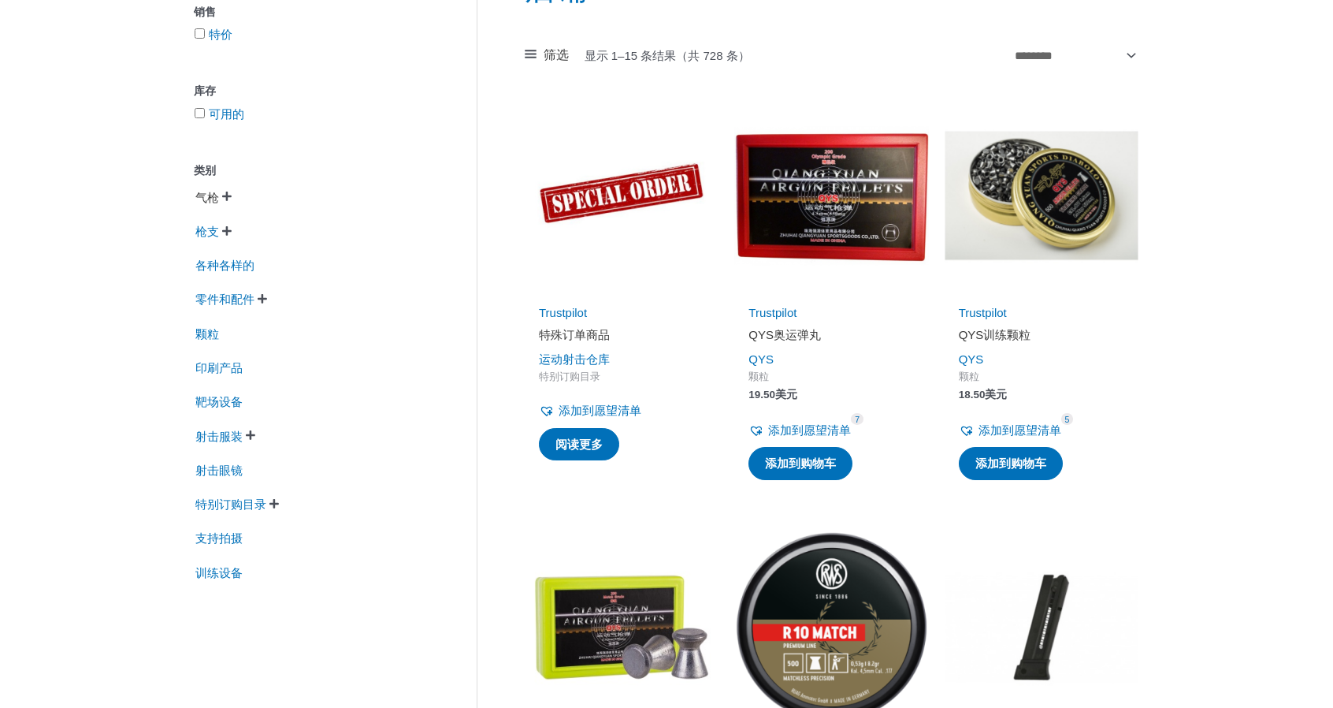
click at [201, 199] on font "气枪" at bounding box center [207, 197] width 24 height 13
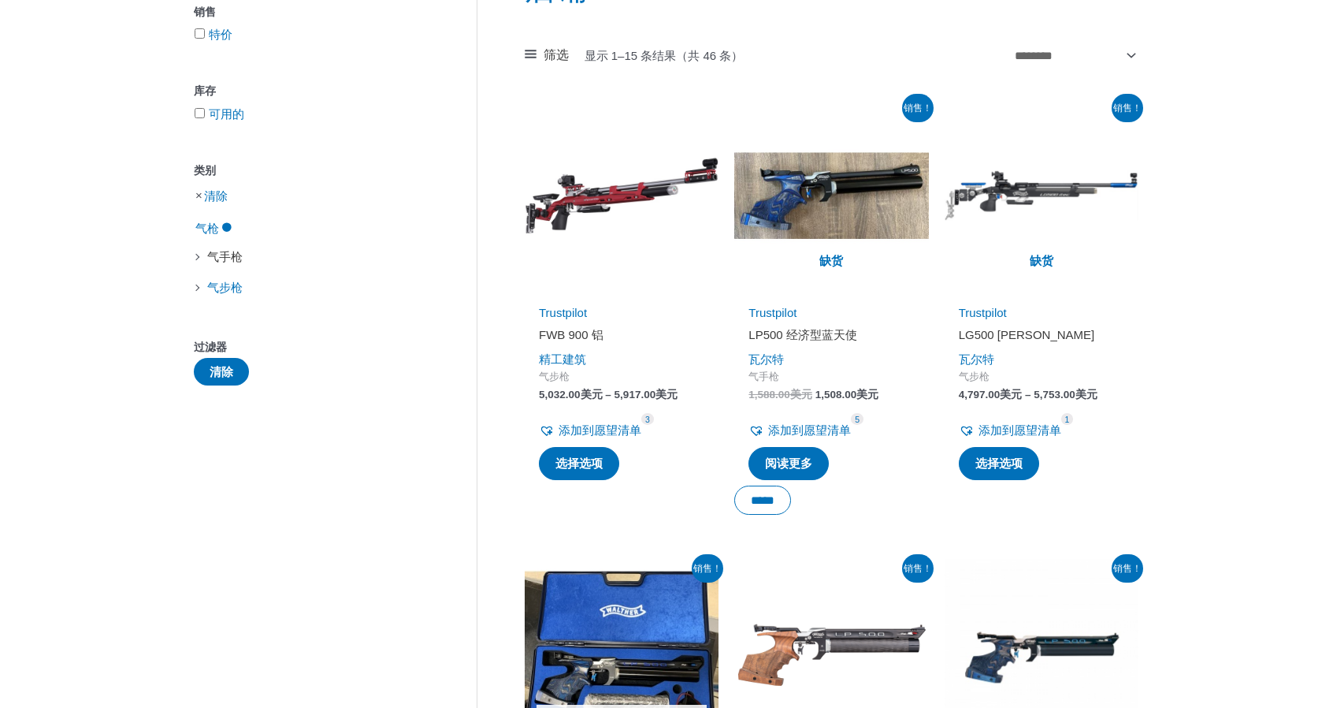
click at [225, 258] on font "气手枪" at bounding box center [224, 256] width 35 height 13
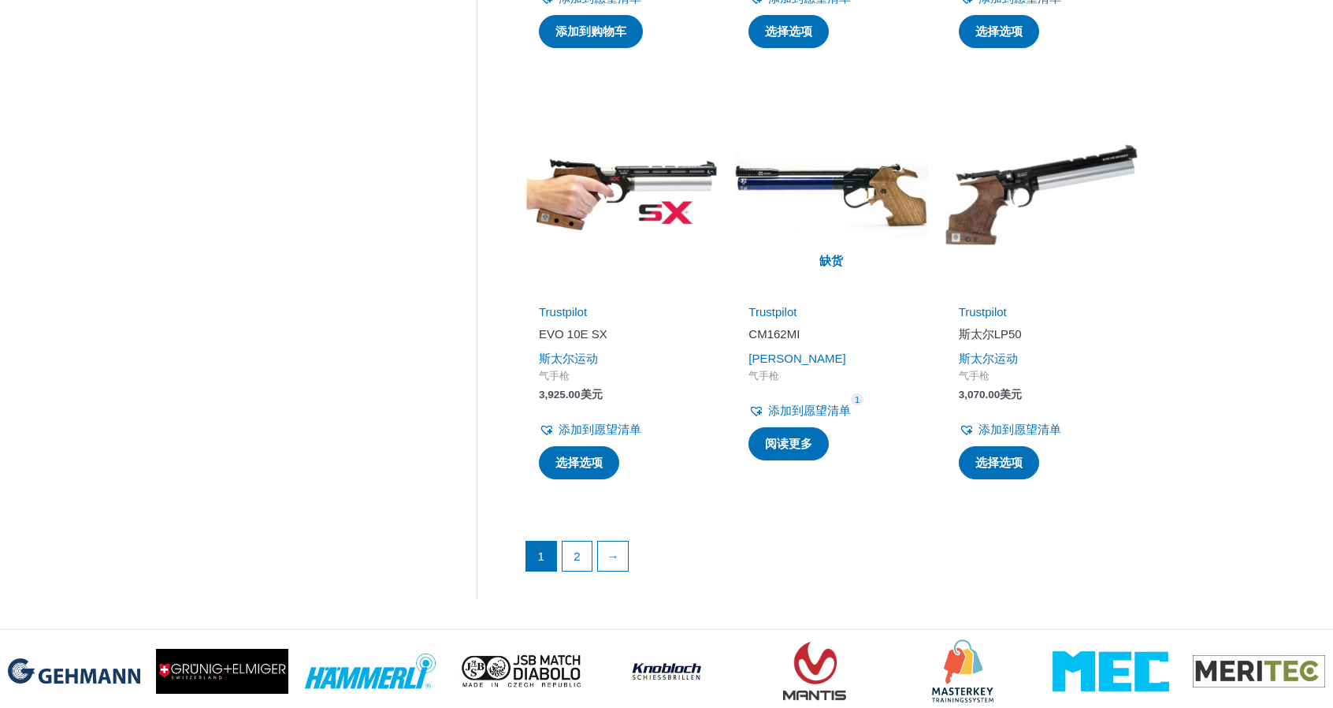
scroll to position [2128, 0]
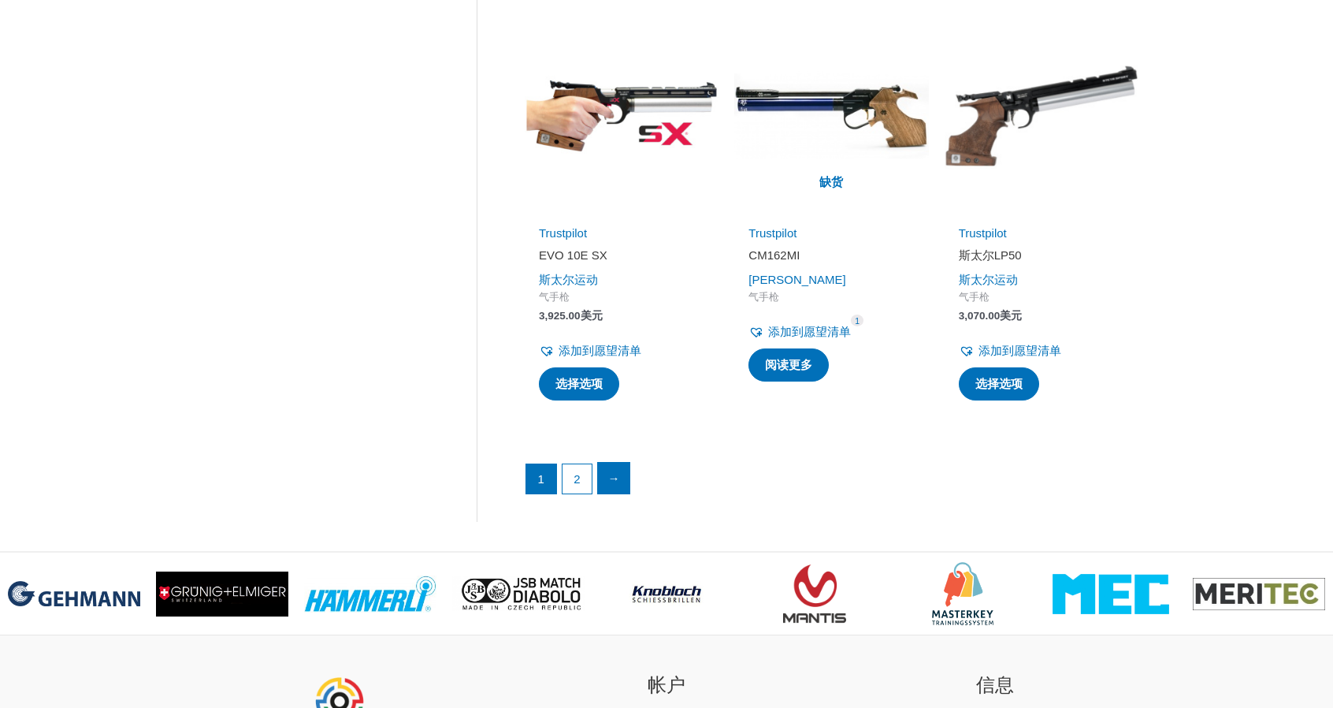
click at [610, 482] on link "→" at bounding box center [614, 479] width 32 height 32
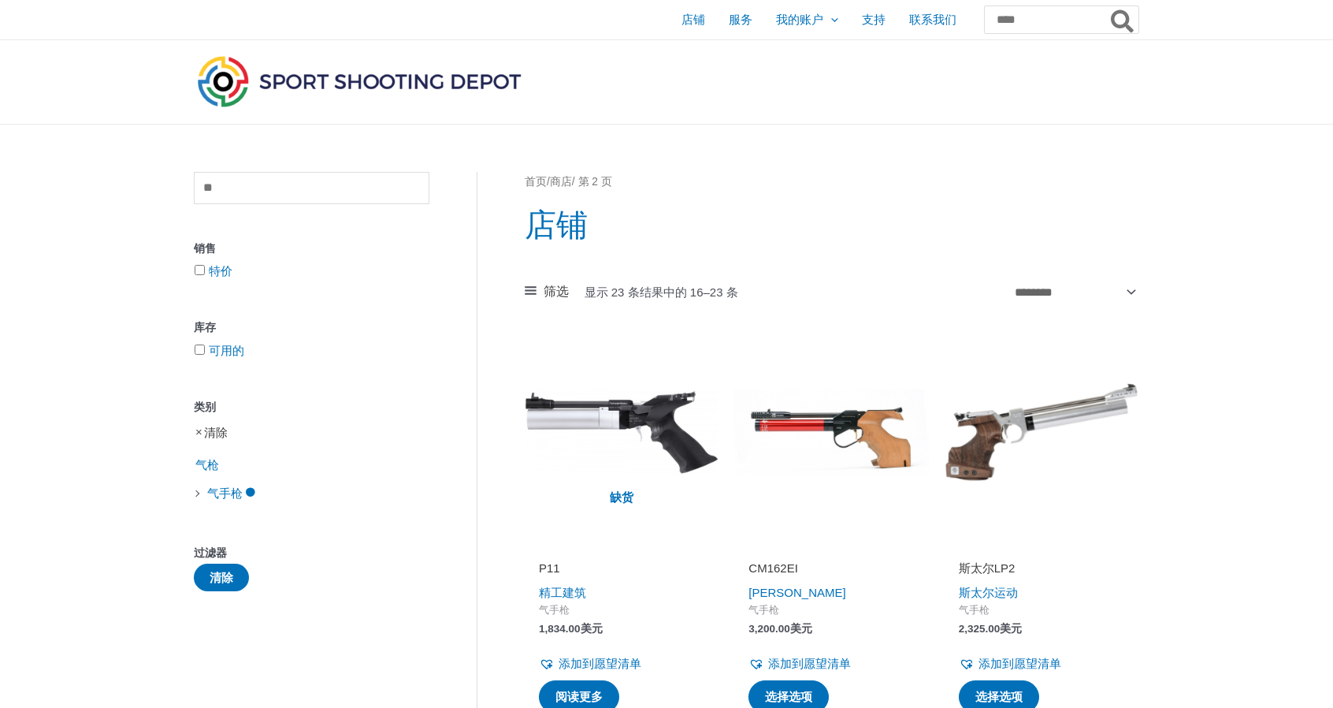
click at [213, 437] on font "清除" at bounding box center [216, 432] width 24 height 13
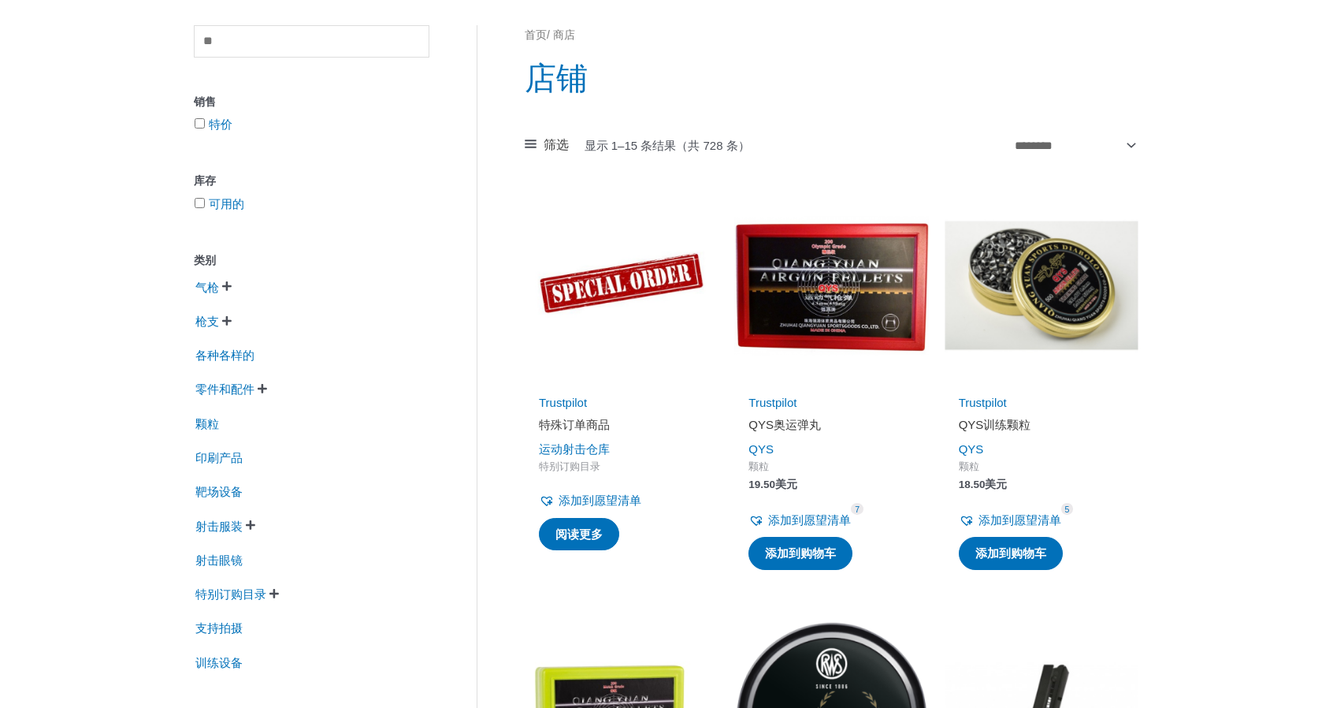
scroll to position [158, 0]
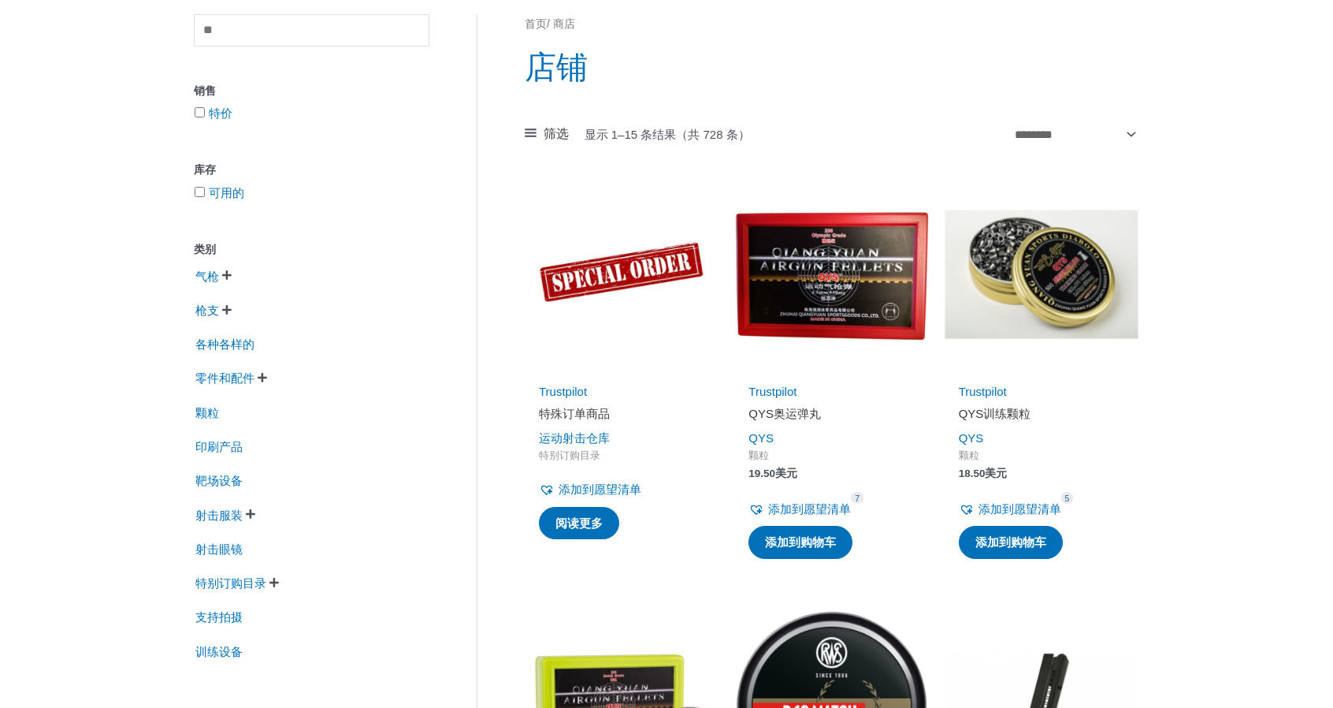
click at [260, 383] on font "" at bounding box center [262, 377] width 9 height 11
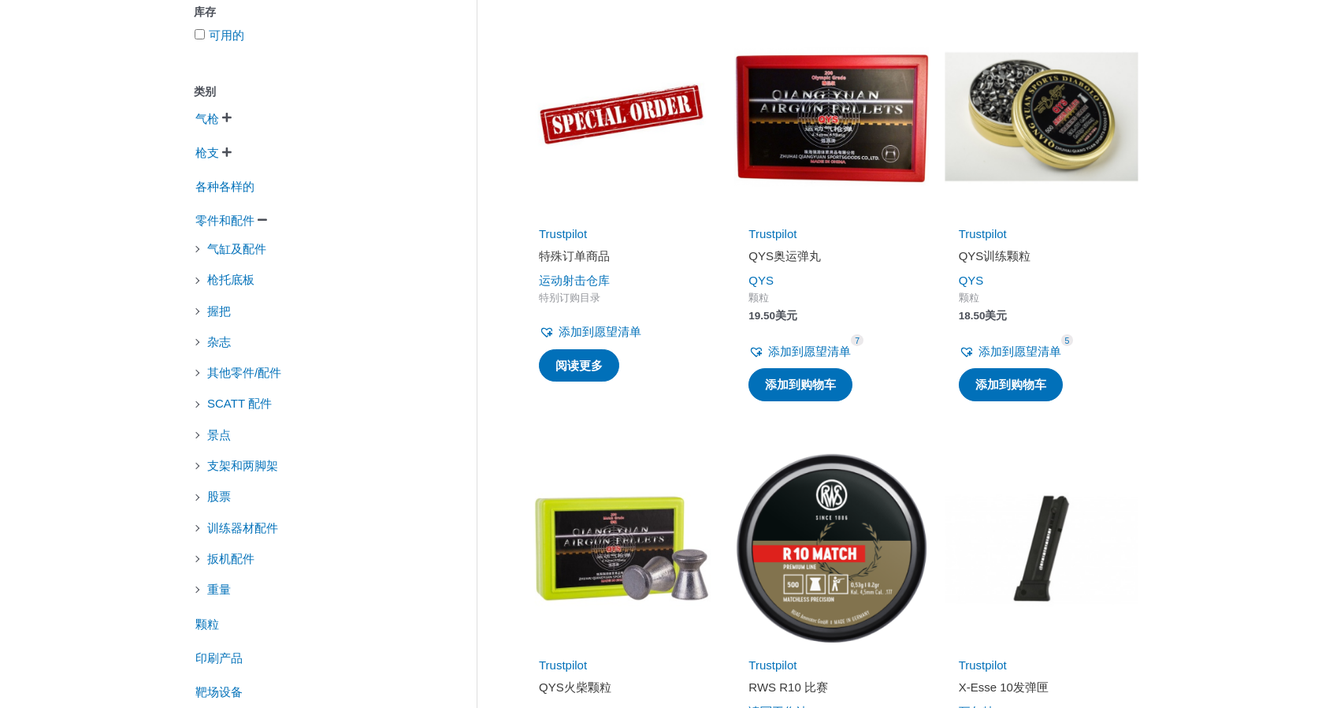
scroll to position [394, 0]
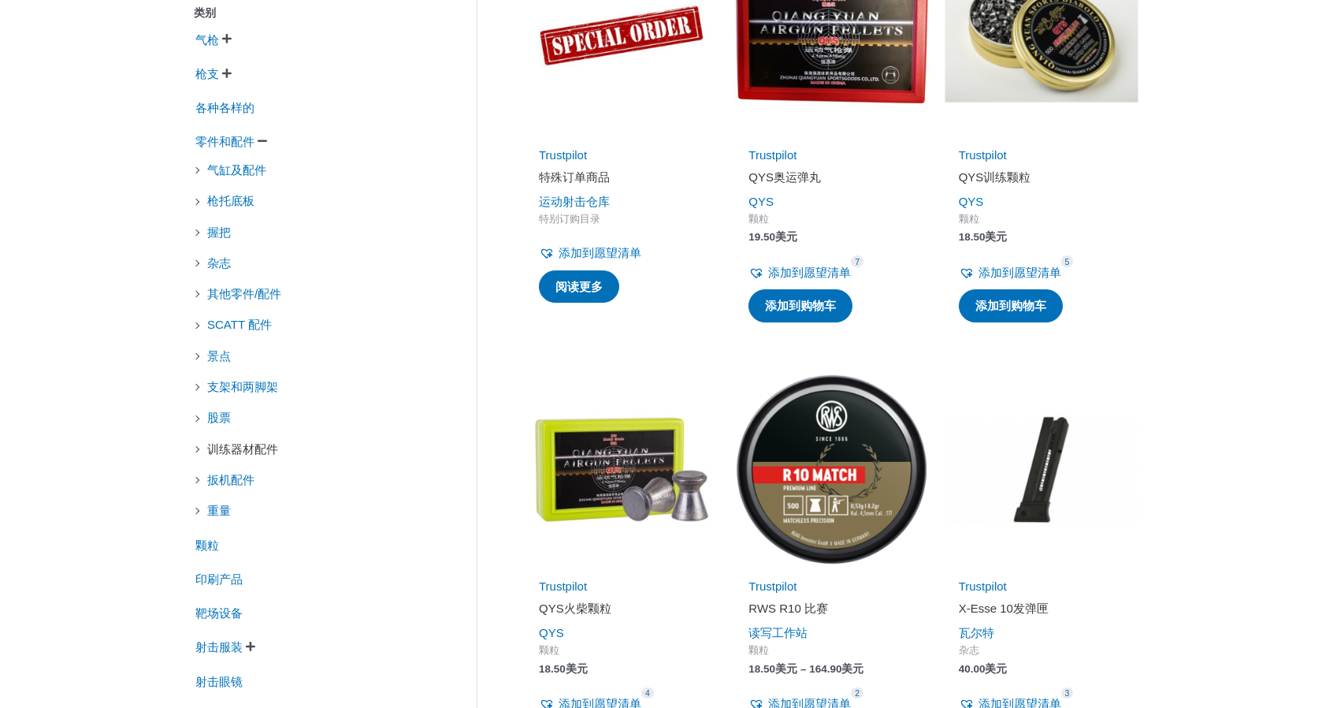
click at [229, 455] on font "训练器材配件" at bounding box center [242, 448] width 71 height 13
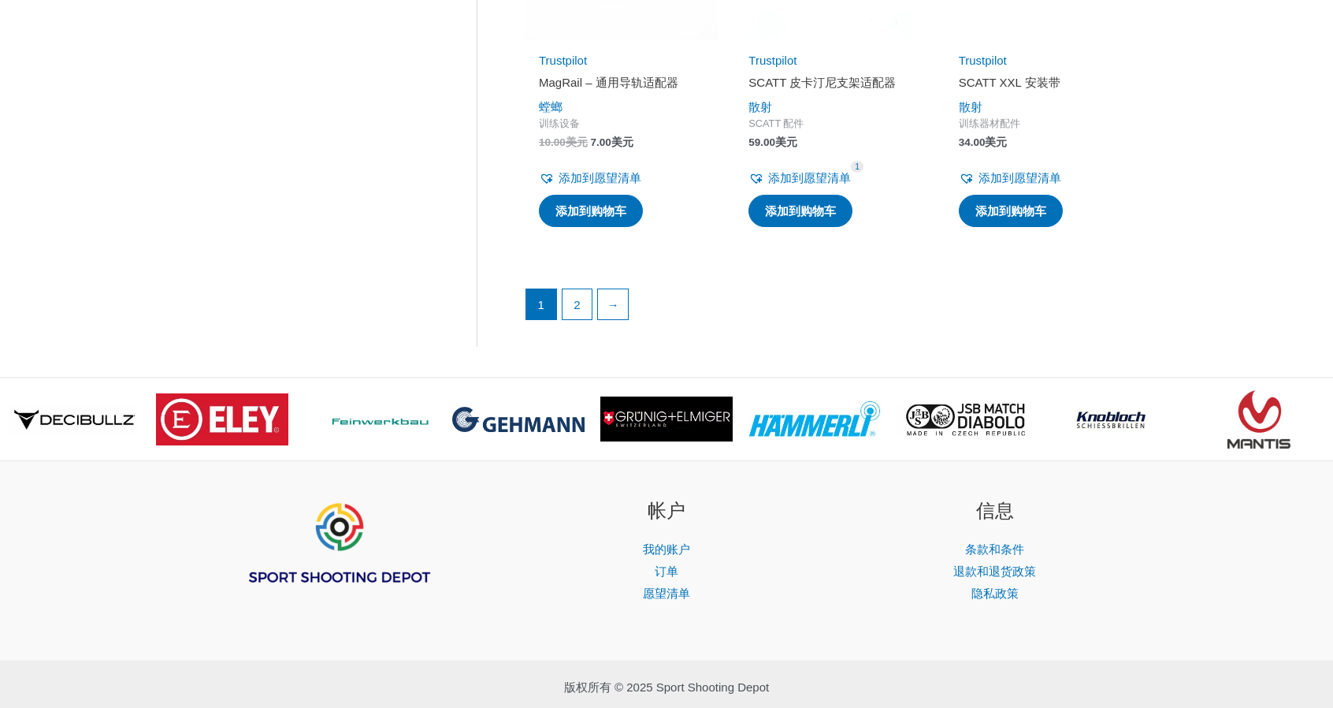
scroll to position [2364, 0]
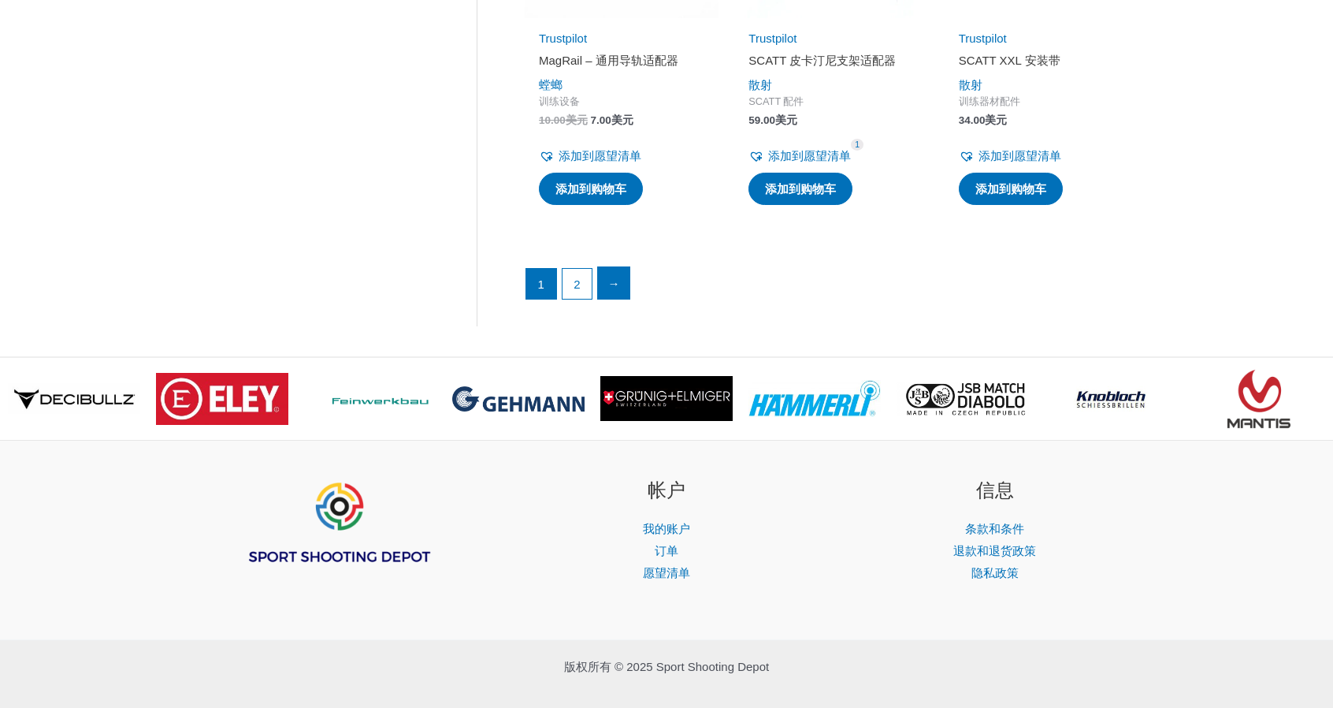
click at [615, 278] on font "→" at bounding box center [614, 283] width 12 height 13
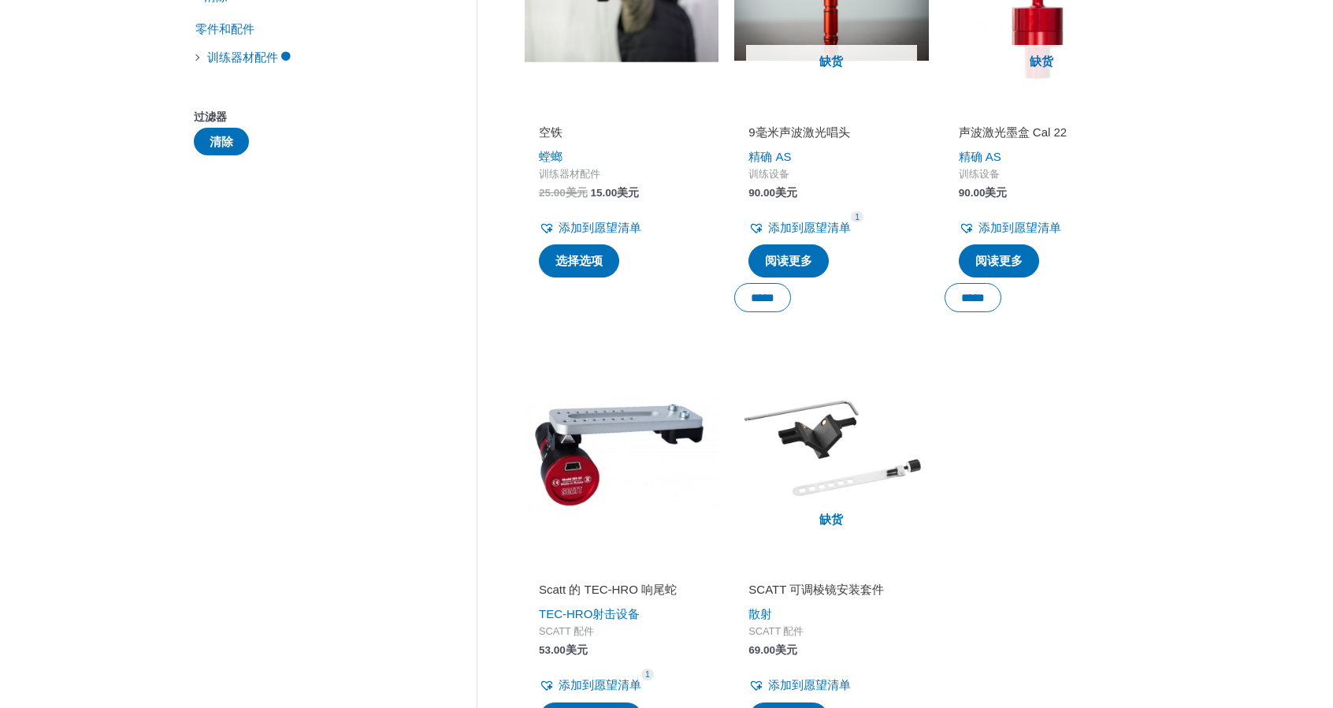
scroll to position [473, 0]
